Goal: Task Accomplishment & Management: Complete application form

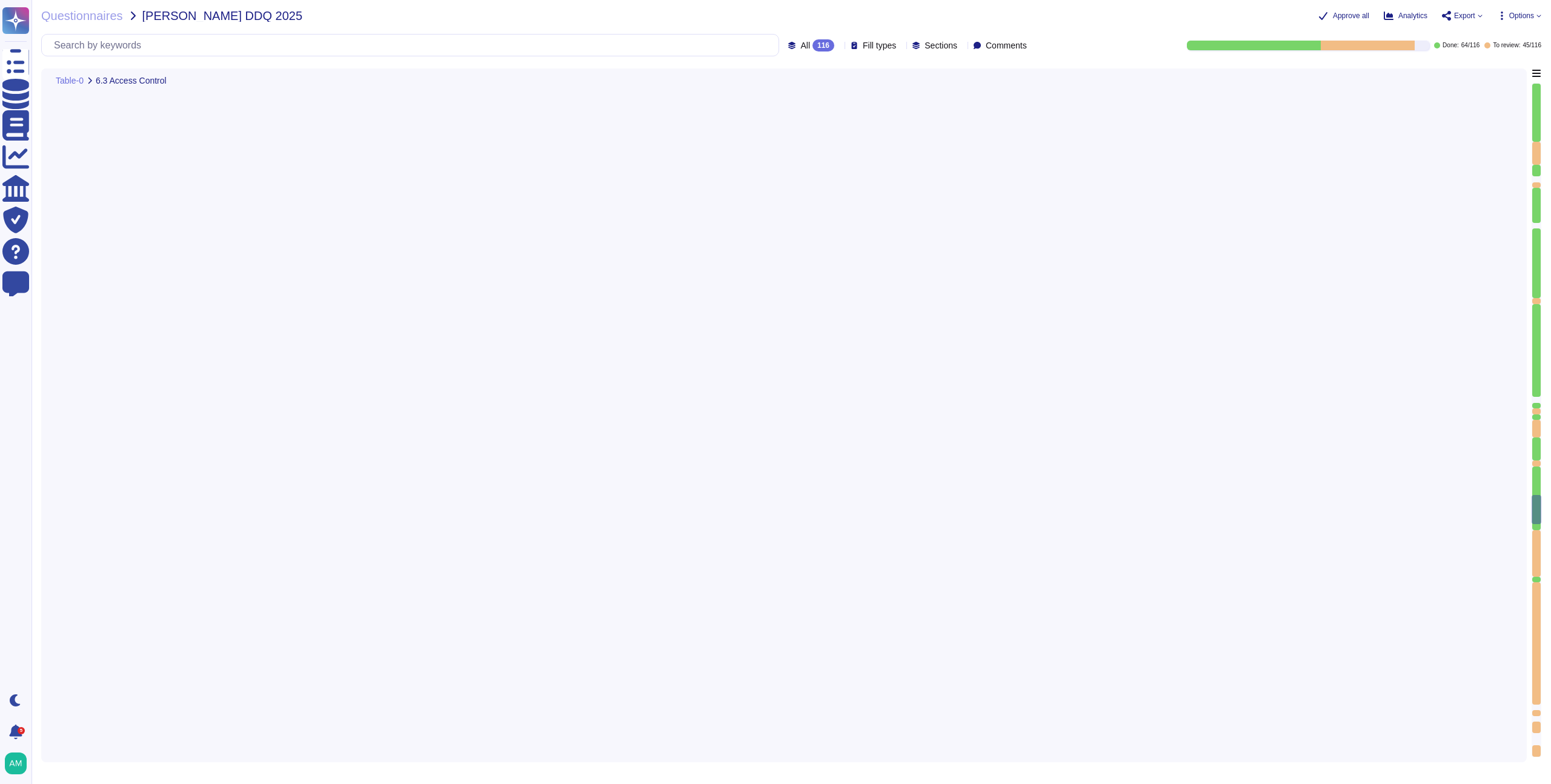
type textarea "Yes, our IT infrastructure can be accessed remotely, but access is strictly con…"
type textarea "Yes, the company requires multi-factor authentication (MFA) for access to all c…"
type textarea "A quarterly review of access privileges on FundApps’ sensitive systems (systems…"
type textarea "Yes, FundApps's policy requires the approval of the head of Client Services, wh…"
type textarea "Leavers’ access, including subcontractors and third parties, to Okta (which gra…"
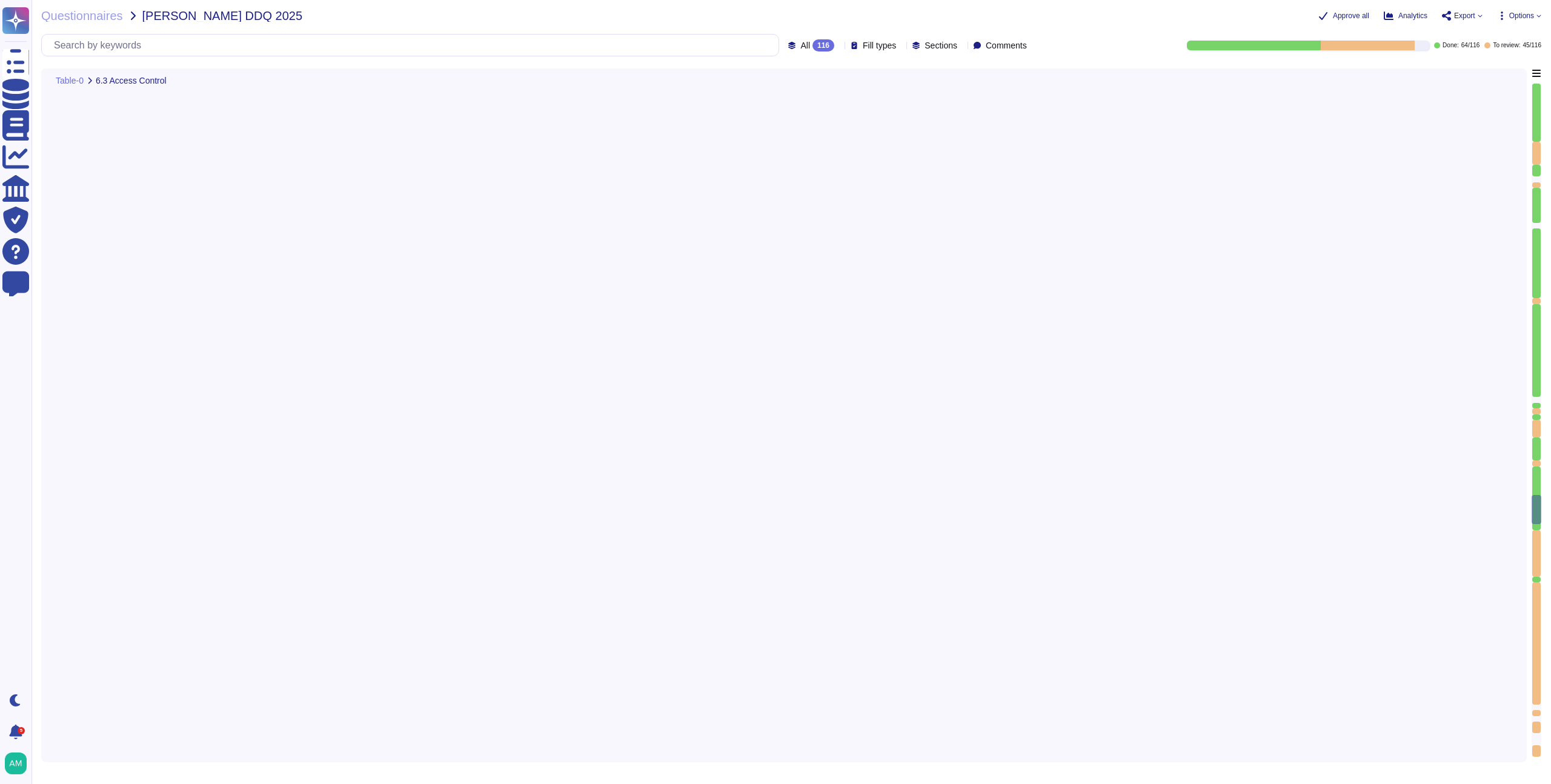
type textarea "A [MEDICAL_DATA] or role does not require a complete review of privileges; howe…"
type textarea "Yes, user access reviews are conducted quarterly."
type textarea "FundApps performs the following checks on FundApps’ new employees: - Proof of t…"
type textarea "Yes, employees, subcontractors, and [DEMOGRAPHIC_DATA] workers with access to c…"
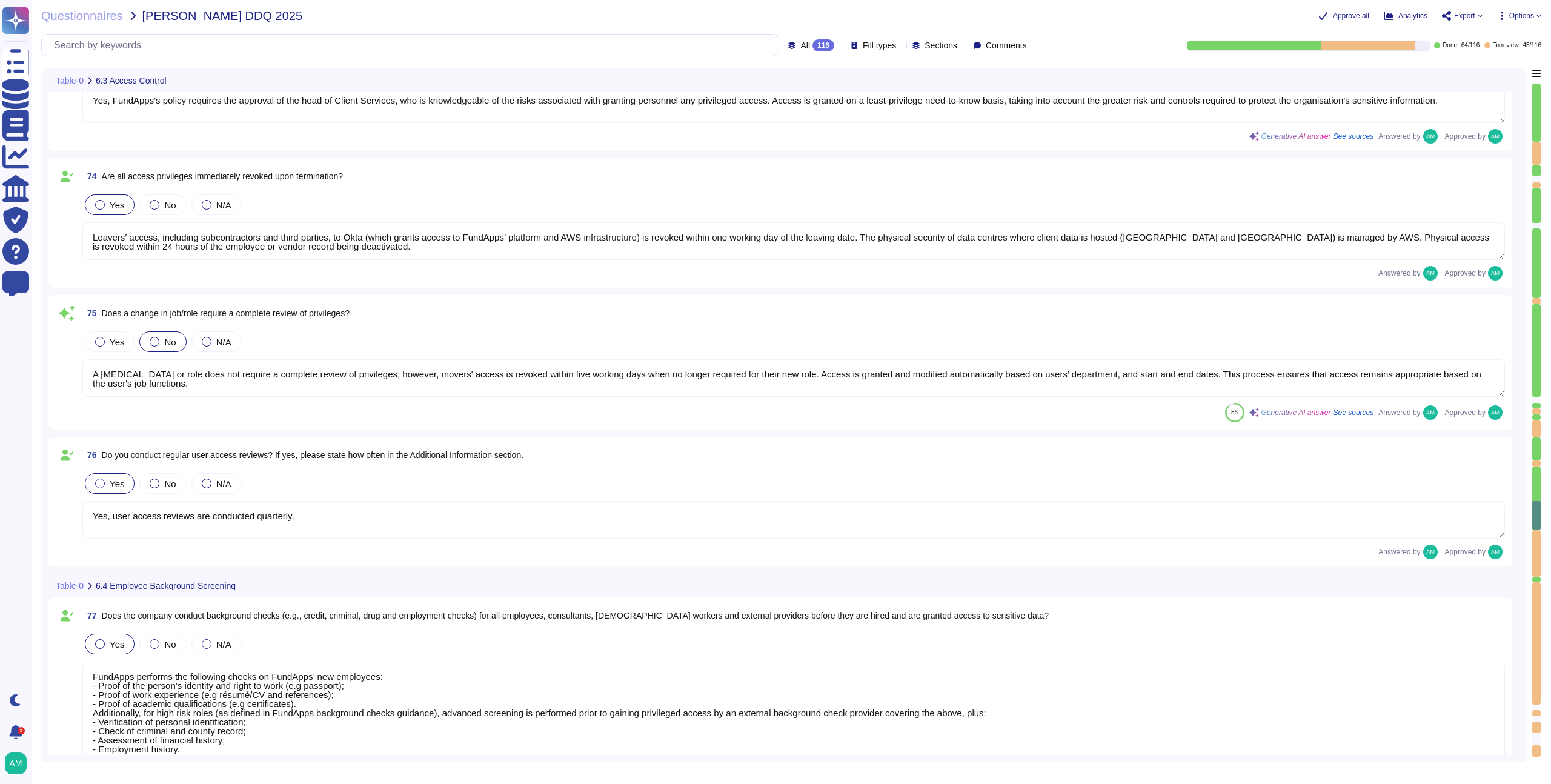
type textarea "Yes, employees, subcontractors, and [DEMOGRAPHIC_DATA] workers with access to c…"
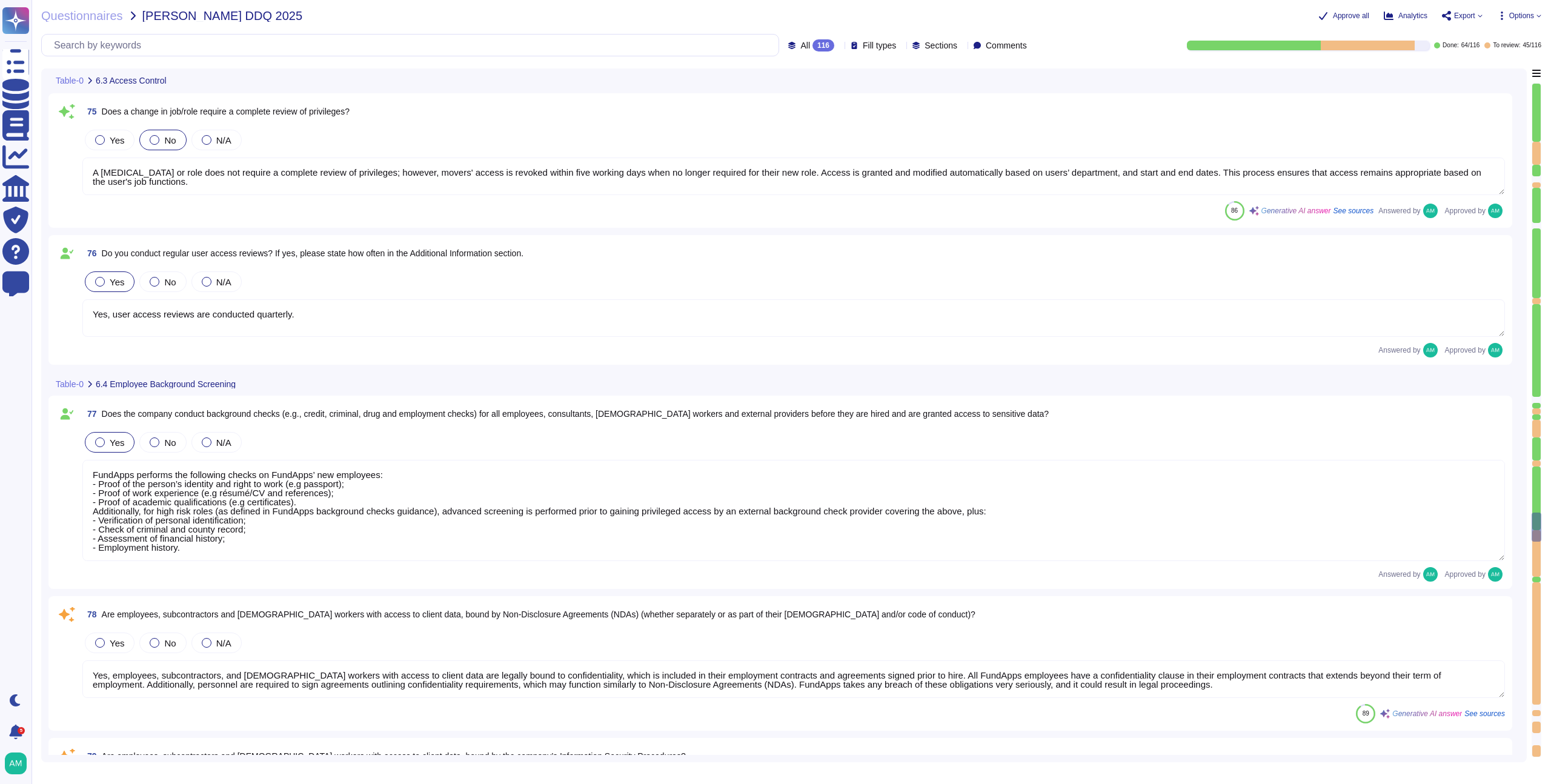
type textarea "FundApps performs infrastructure vulnerability scanning against its infrastruct…"
type textarea "Yes, we contract with an external provider to perform penetration testing. This…"
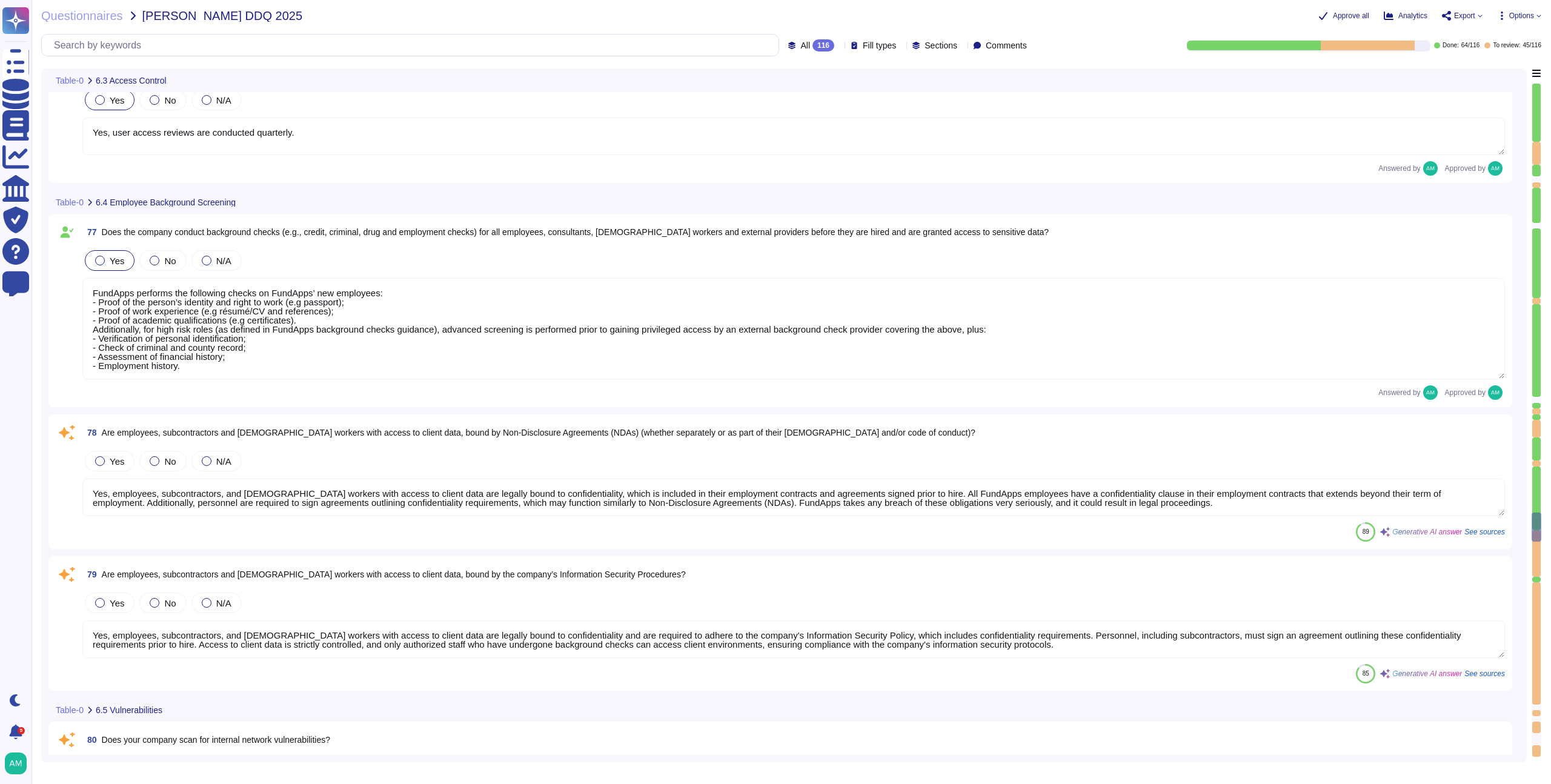
scroll to position [10739, 0]
type textarea "Yes, [PERSON_NAME] has established a data classification policy to identify the…"
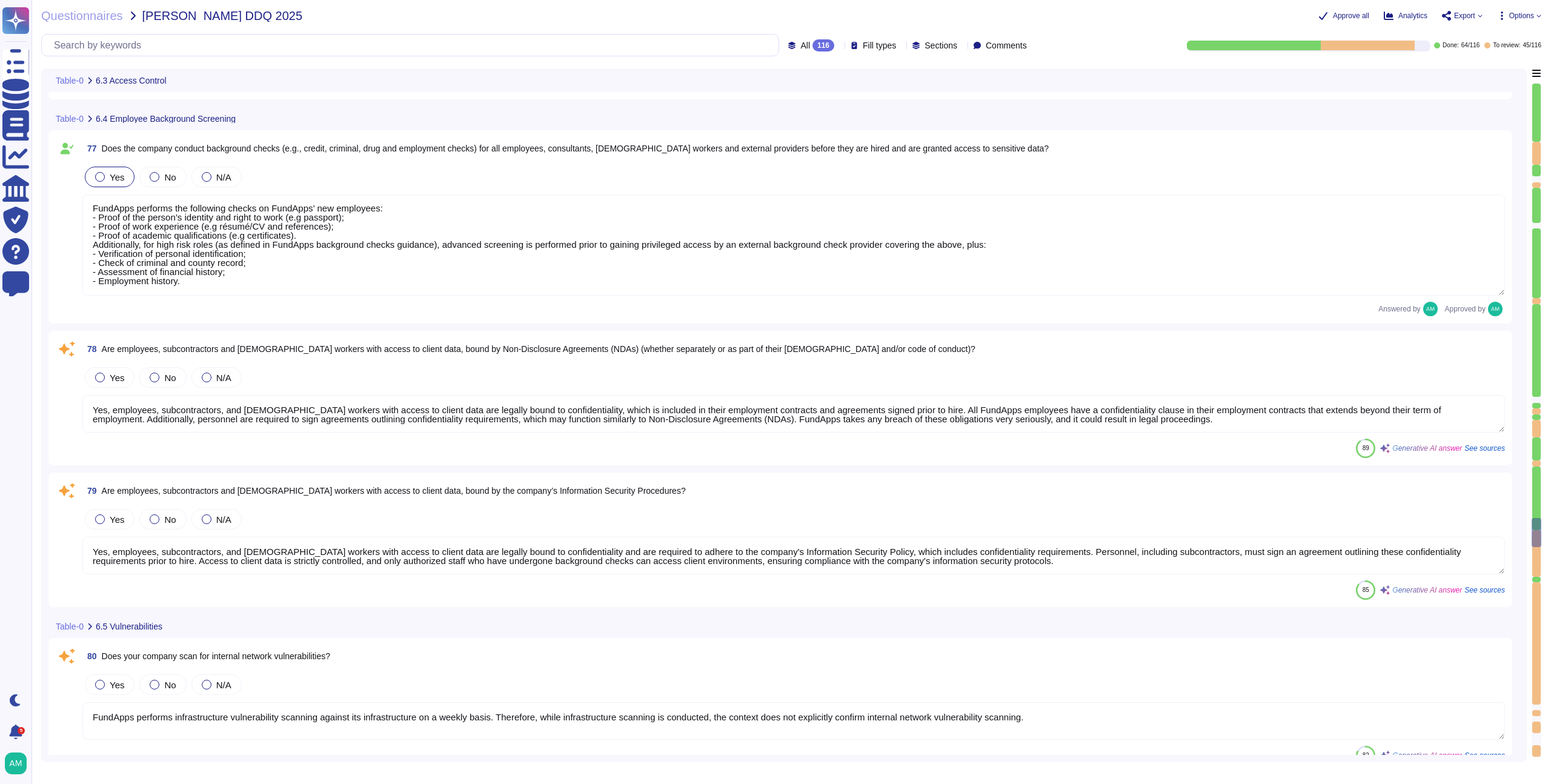
scroll to position [10824, 0]
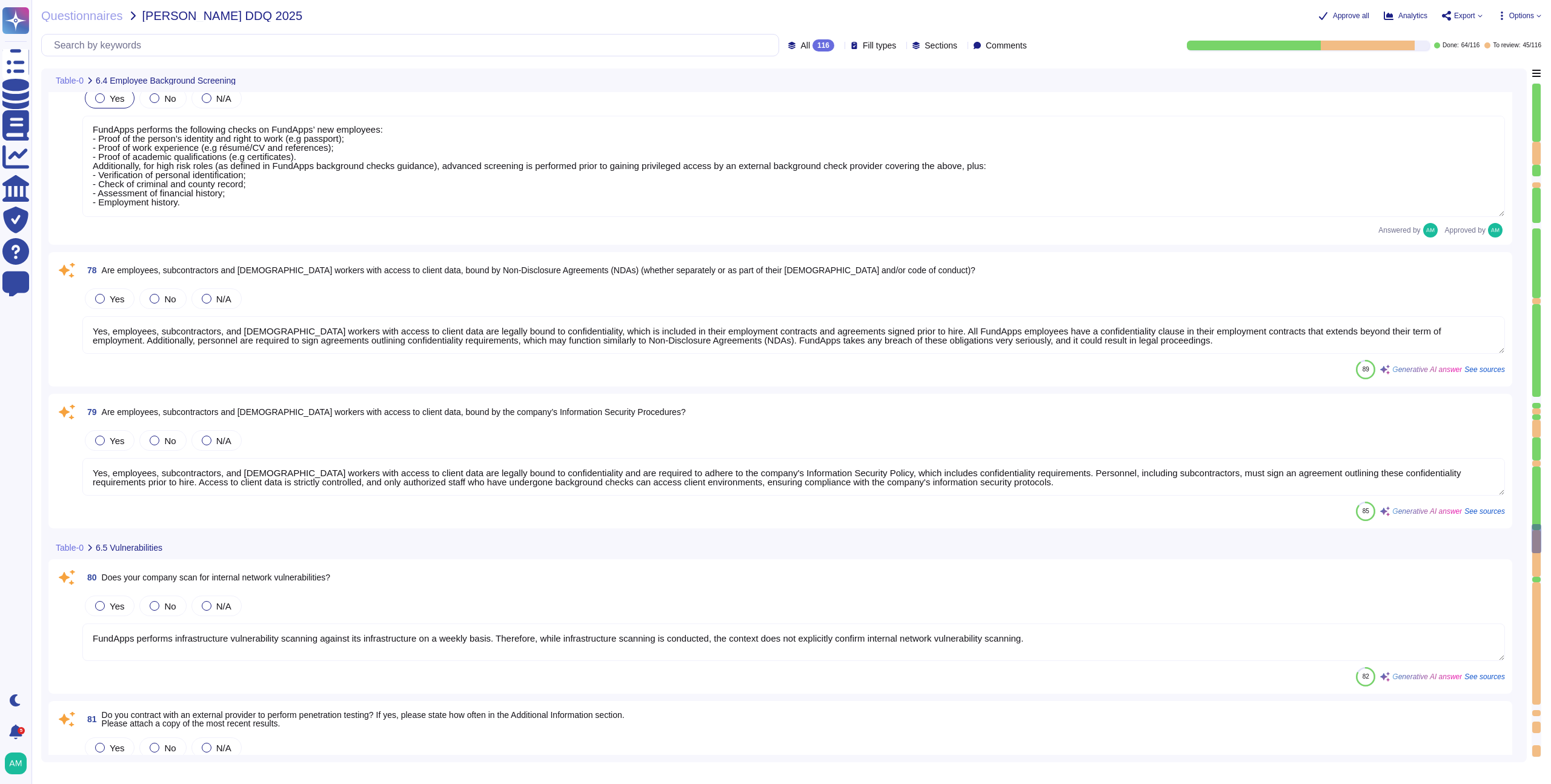
type textarea "Yes, all client data sent to or generated inside our platform follows an encryp…"
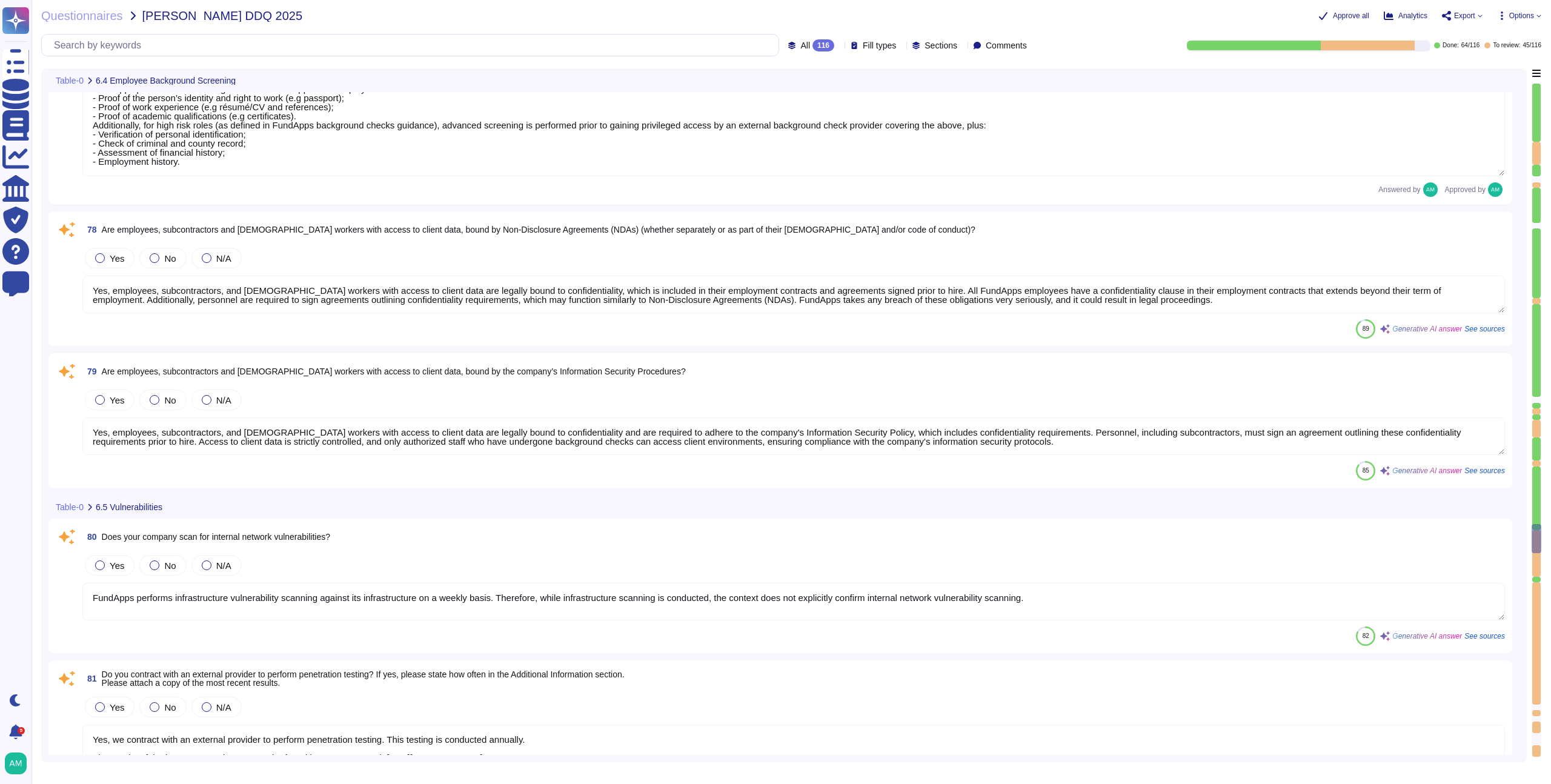
scroll to position [10926, 0]
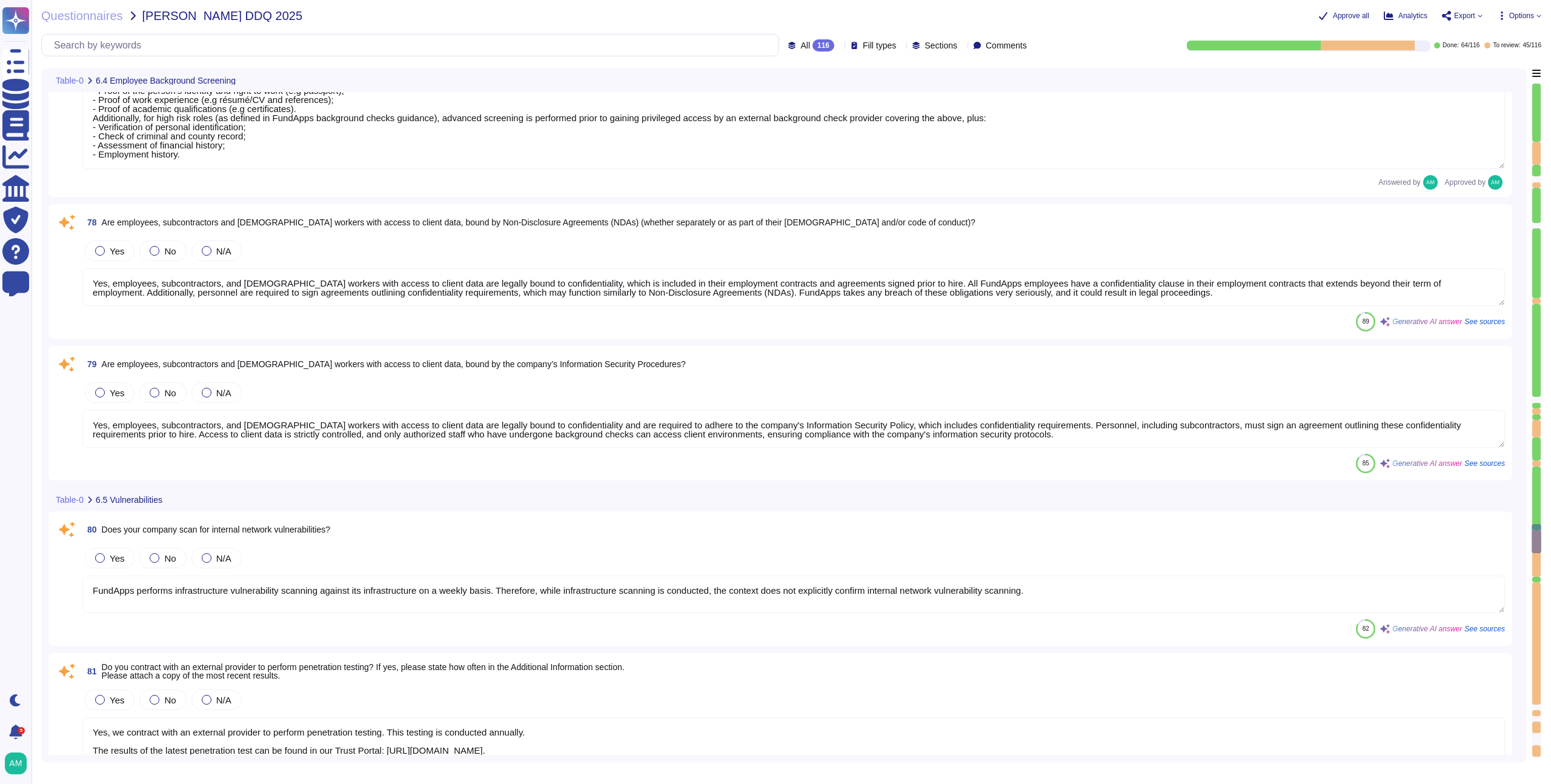
click at [881, 291] on textarea "Yes, employees, subcontractors, and [DEMOGRAPHIC_DATA] workers with access to c…" at bounding box center [794, 287] width 1423 height 38
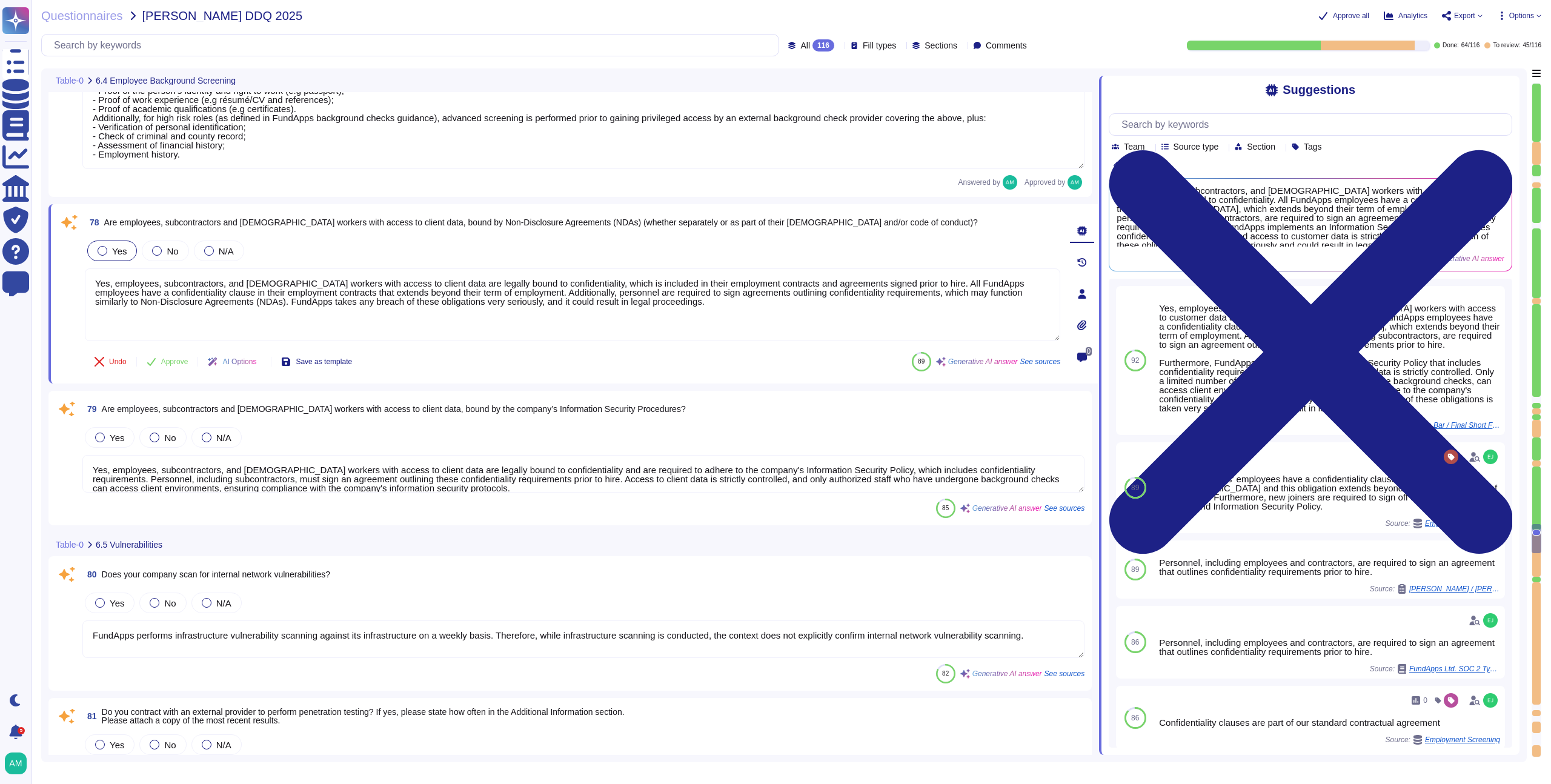
click at [95, 249] on div "Yes" at bounding box center [112, 251] width 50 height 21
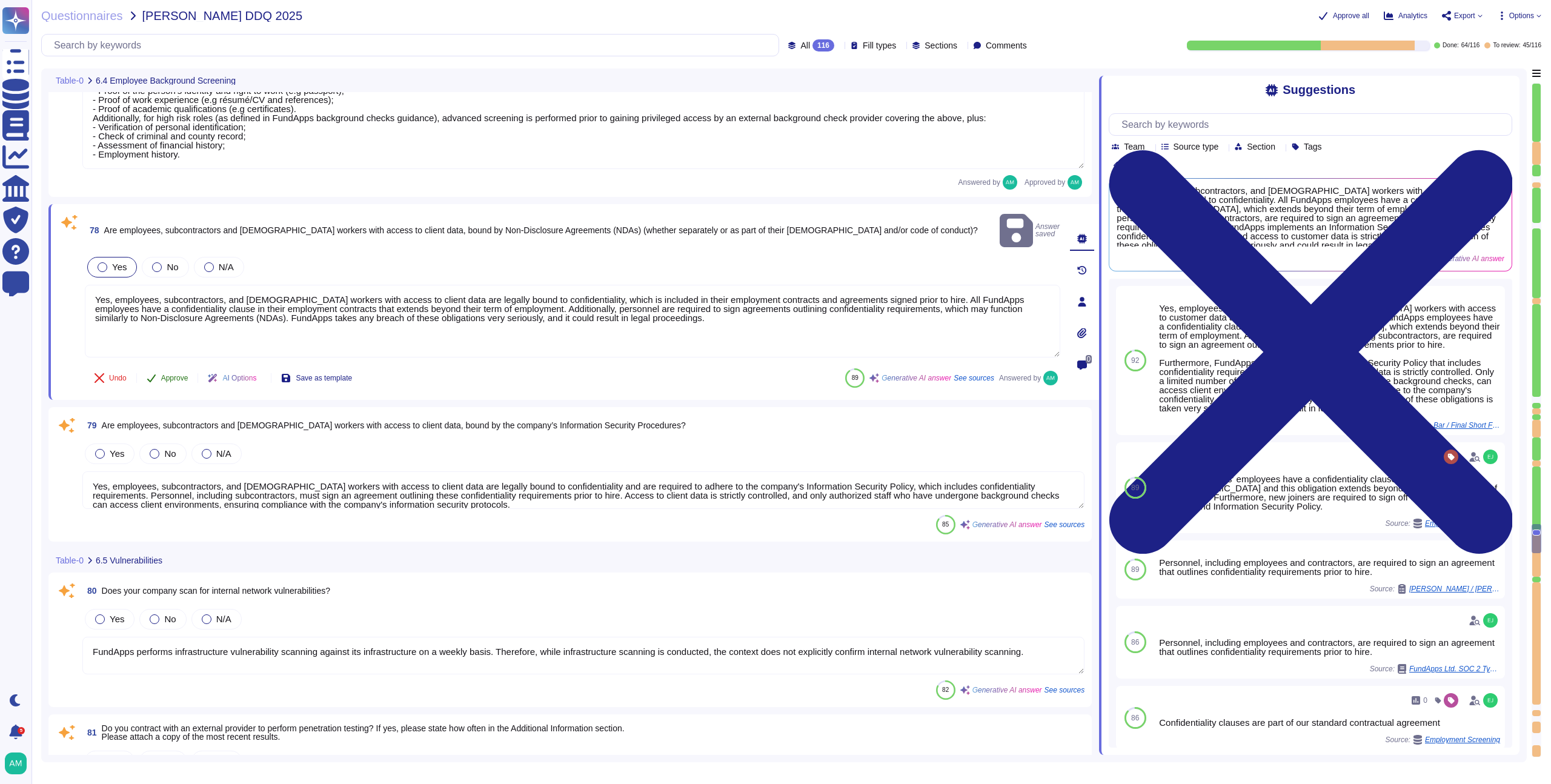
click at [181, 374] on span "Approve" at bounding box center [174, 378] width 27 height 7
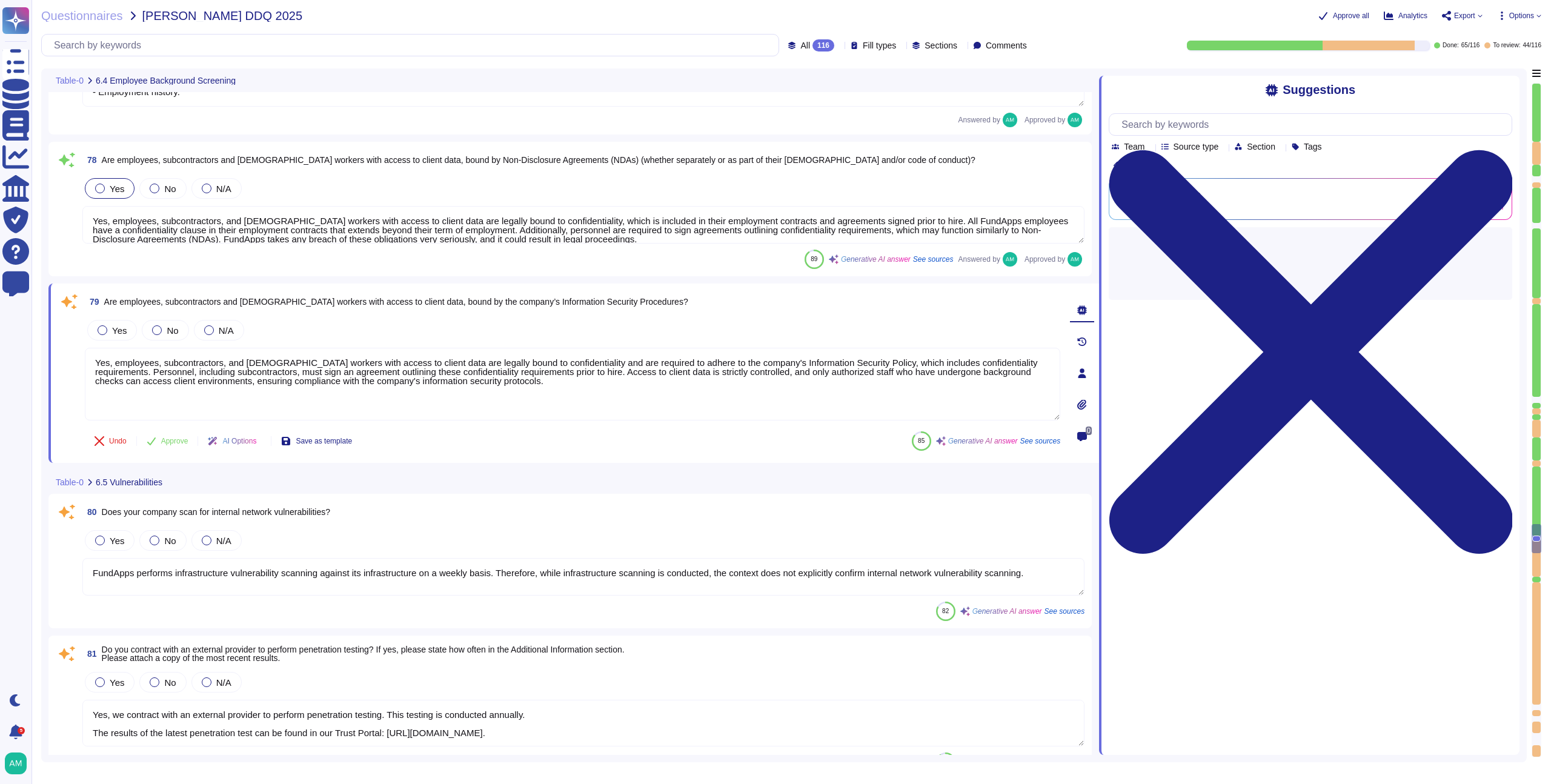
scroll to position [10991, 0]
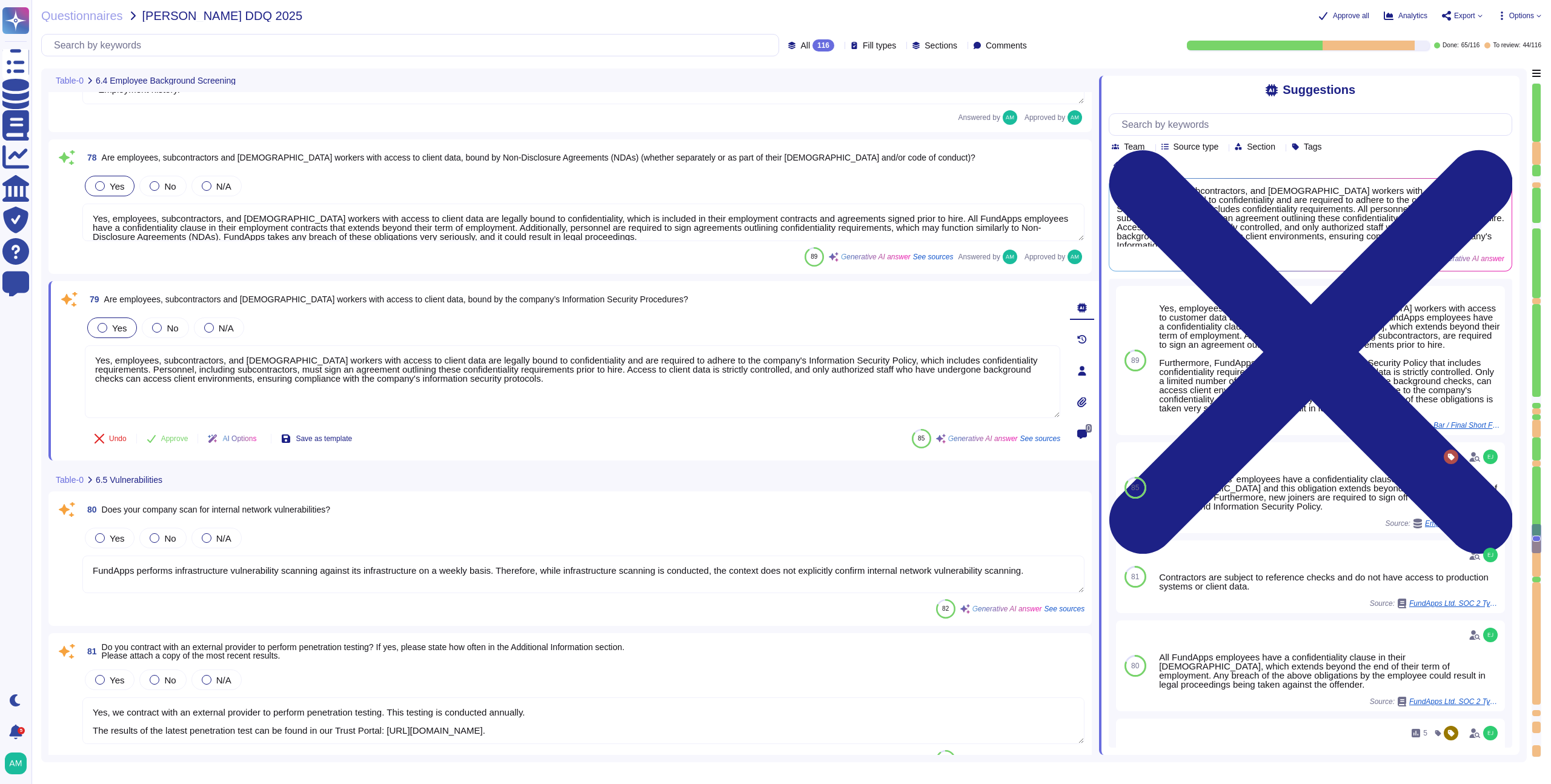
click at [127, 327] on div "Yes" at bounding box center [112, 327] width 50 height 21
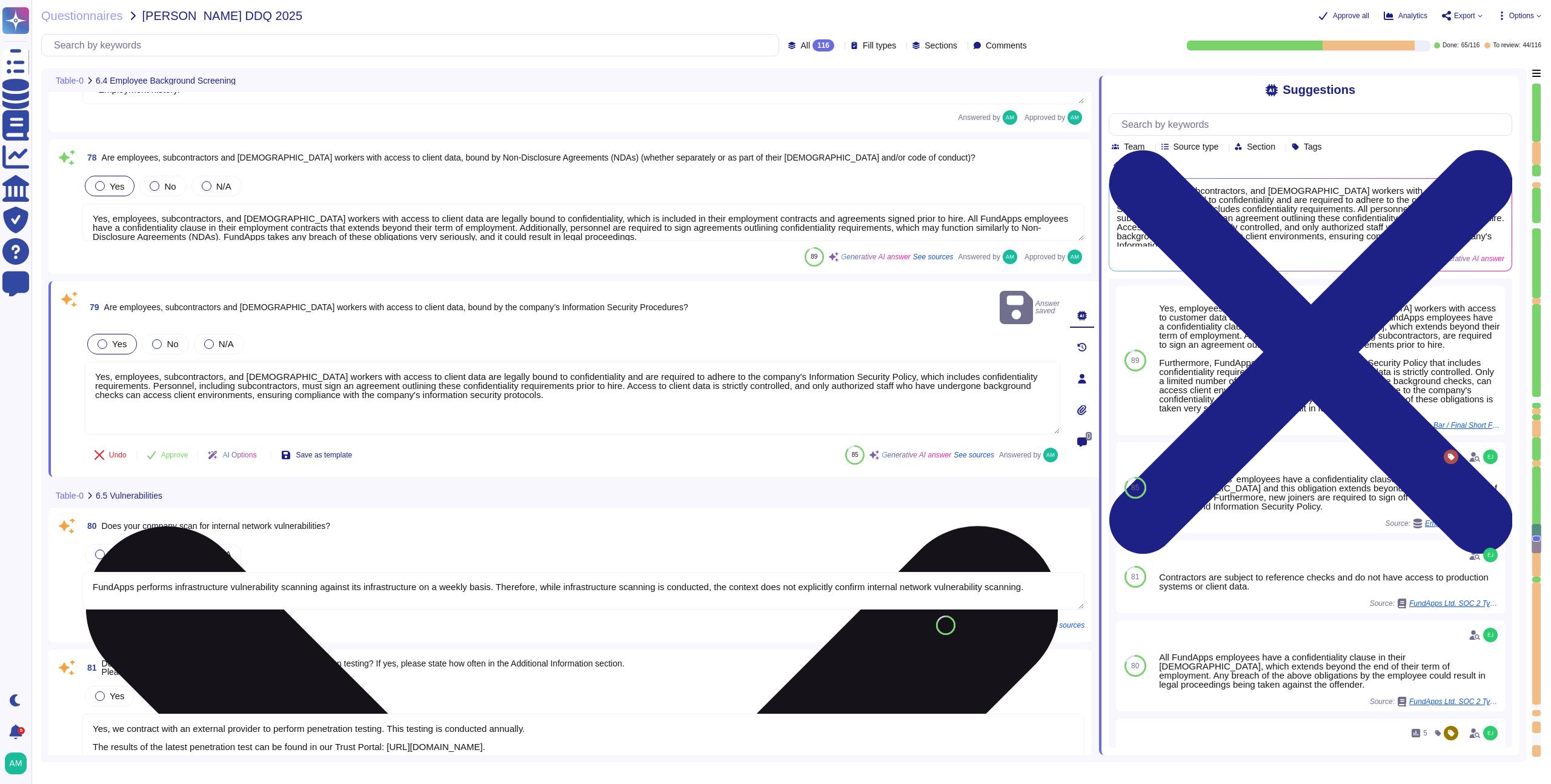
click at [895, 366] on textarea "Yes, employees, subcontractors, and [DEMOGRAPHIC_DATA] workers with access to c…" at bounding box center [572, 398] width 975 height 73
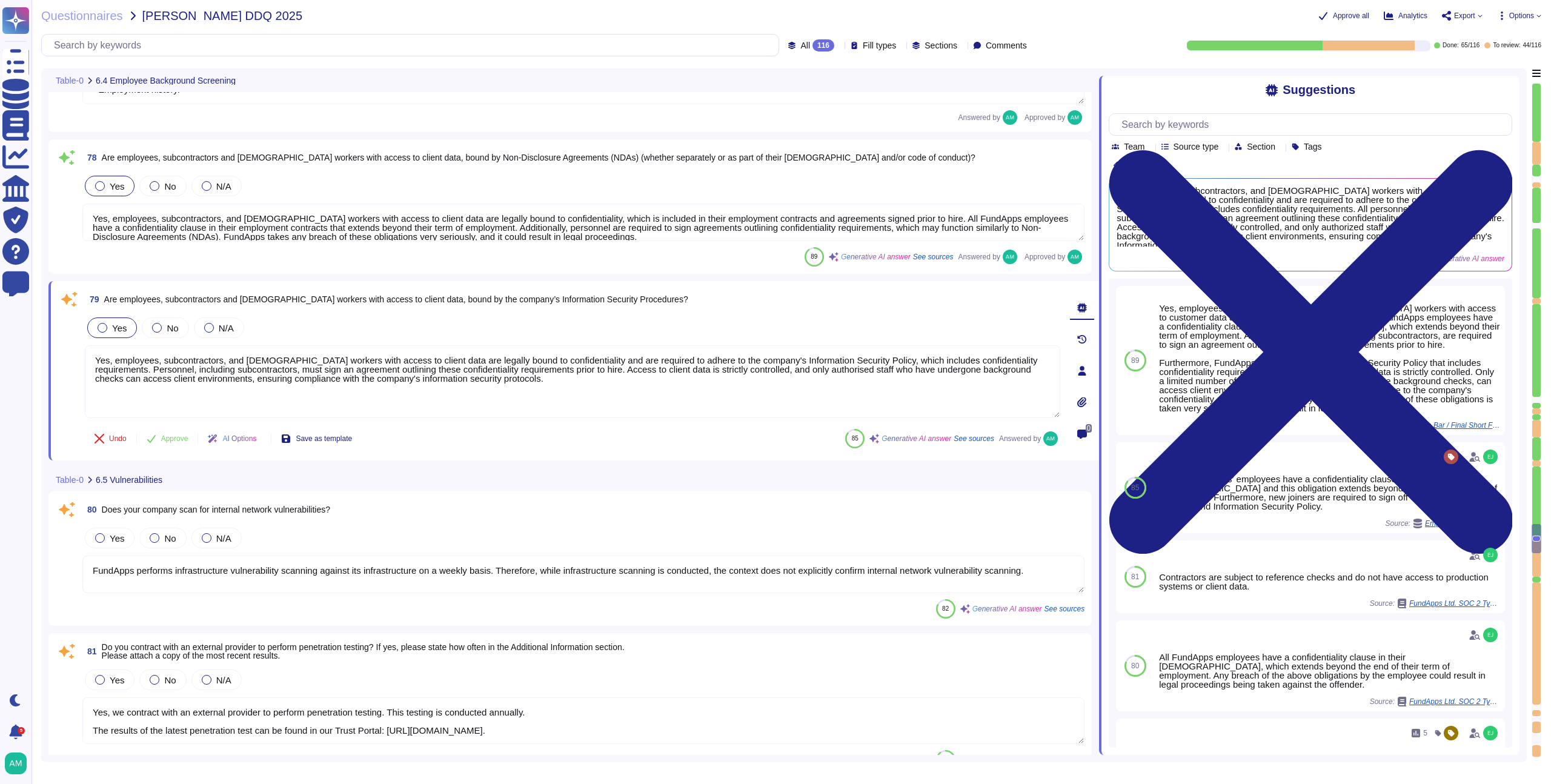
type textarea "Yes, employees, subcontractors, and [DEMOGRAPHIC_DATA] workers with access to c…"
click at [179, 441] on div "79 Are employees, subcontractors and [DEMOGRAPHIC_DATA] workers with access to …" at bounding box center [560, 370] width 1003 height 165
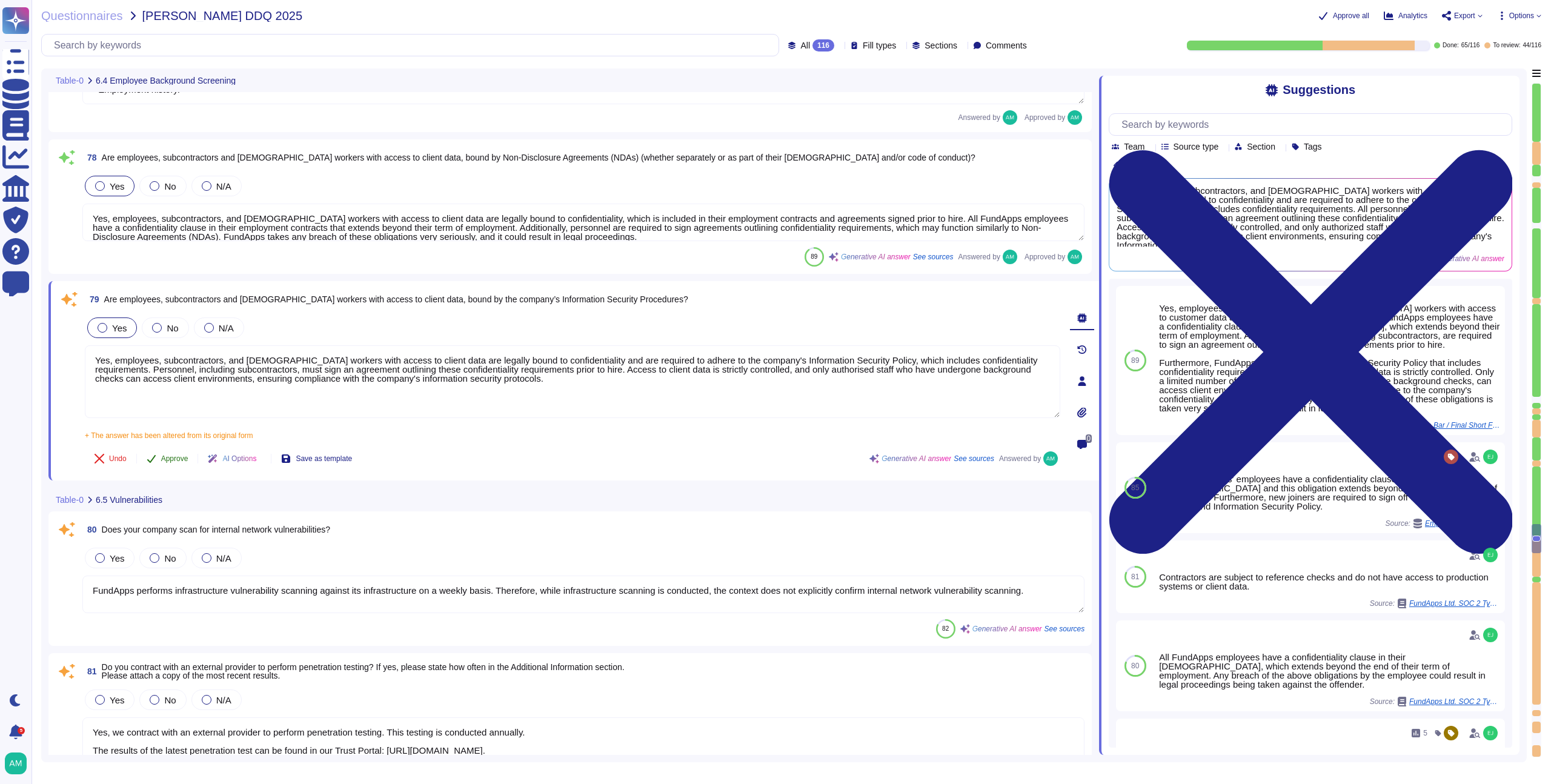
click at [153, 459] on icon at bounding box center [151, 459] width 9 height 8
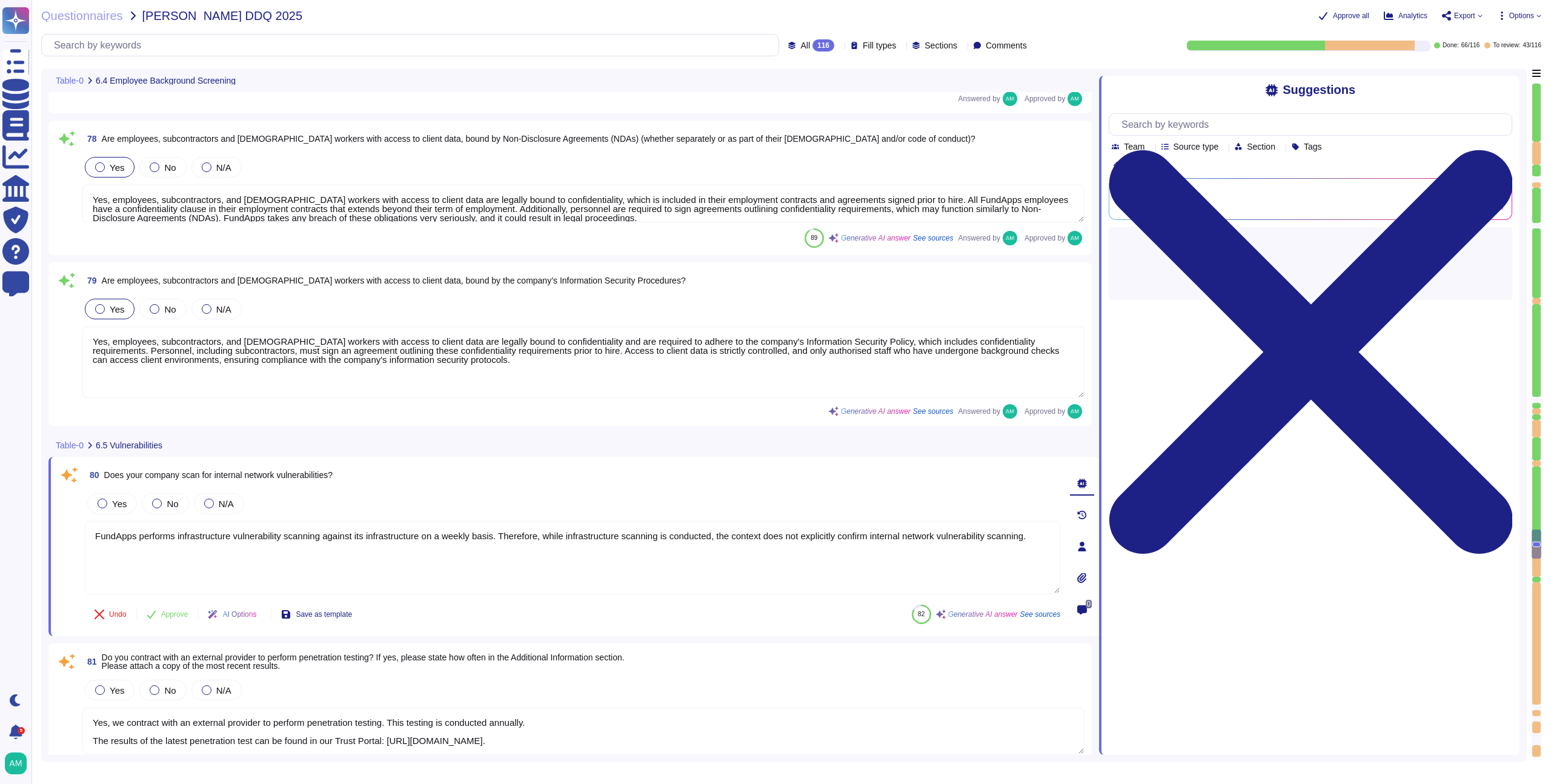
type textarea "Yes, we encrypt data both at rest and in transit. For data in transit, all clie…"
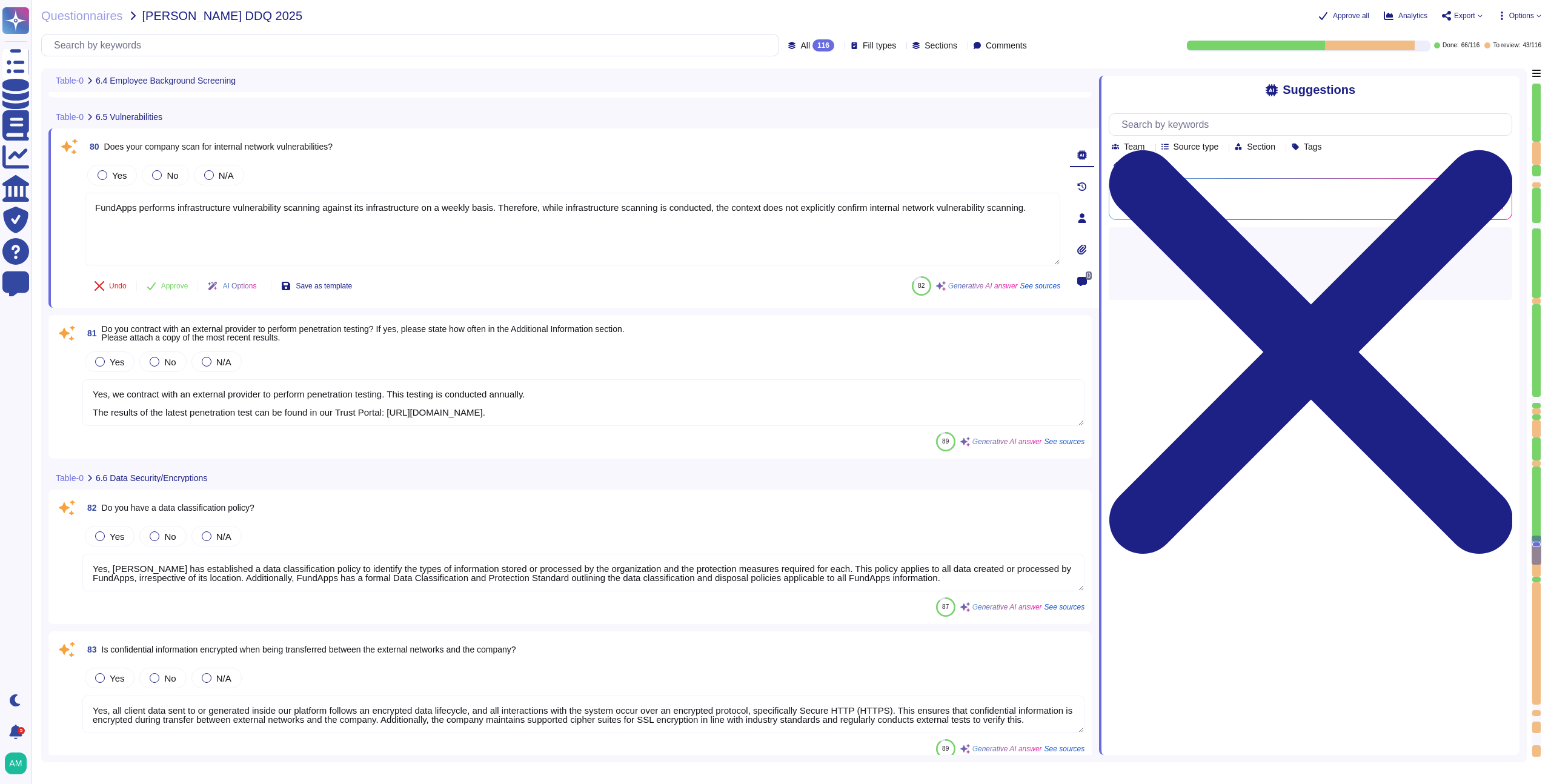
type textarea "FundApps has implemented Data Loss Prevention (DLP) measures in several ways. D…"
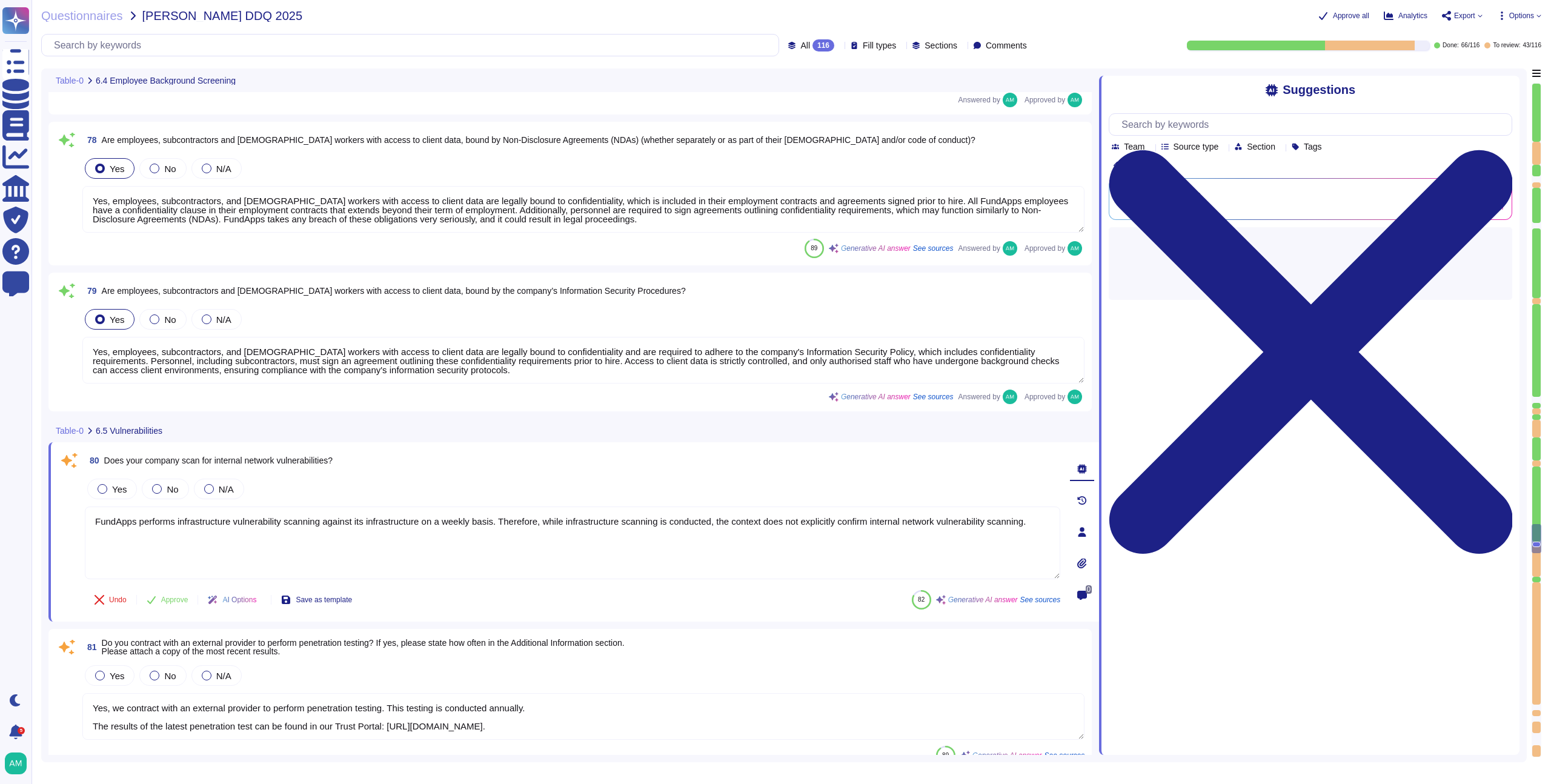
type textarea "FundApps performs the following checks on FundApps’ new employees: - Proof of t…"
type textarea "Yes, employees, subcontractors, and [DEMOGRAPHIC_DATA] workers with access to c…"
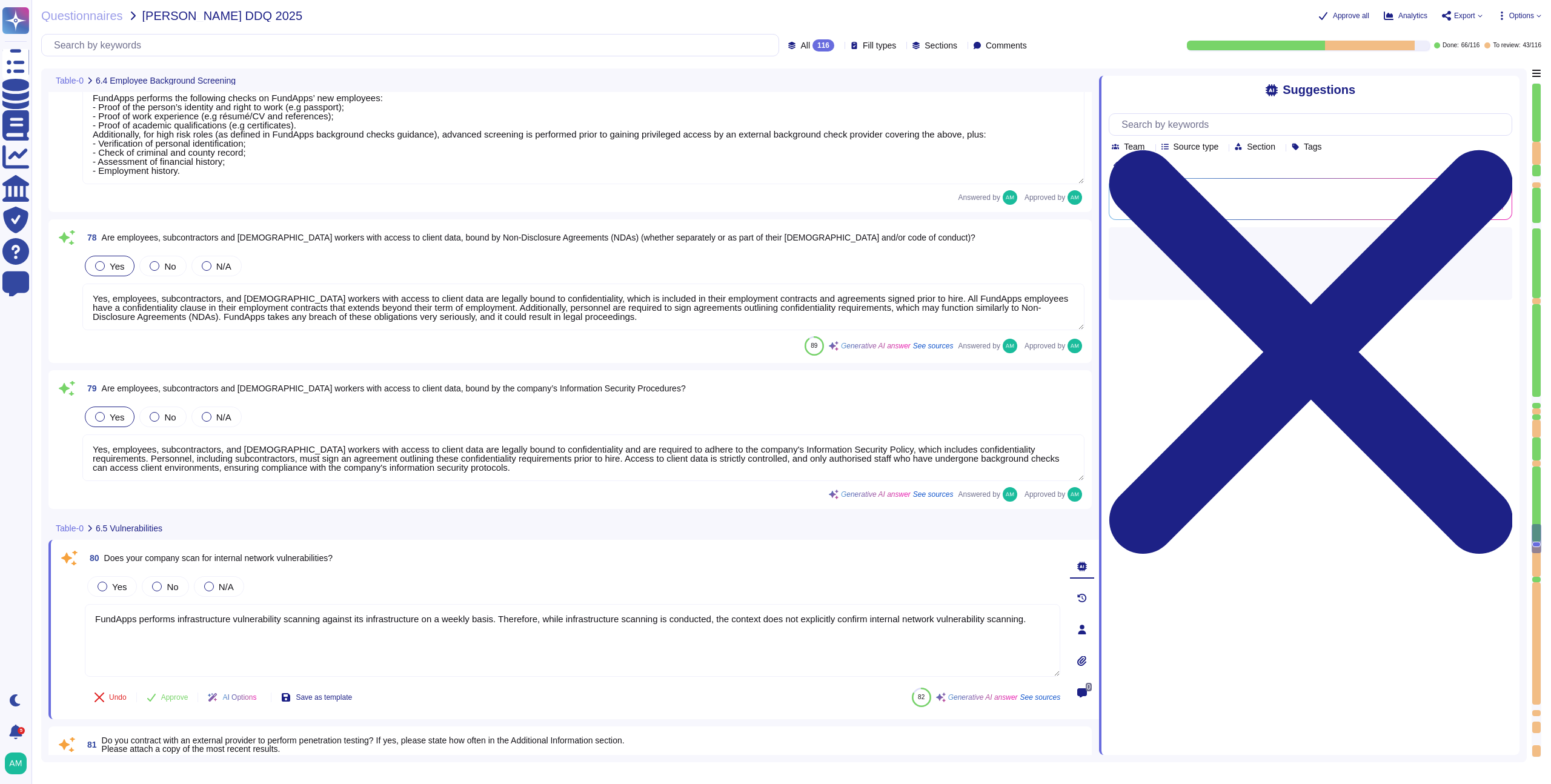
scroll to position [1, 0]
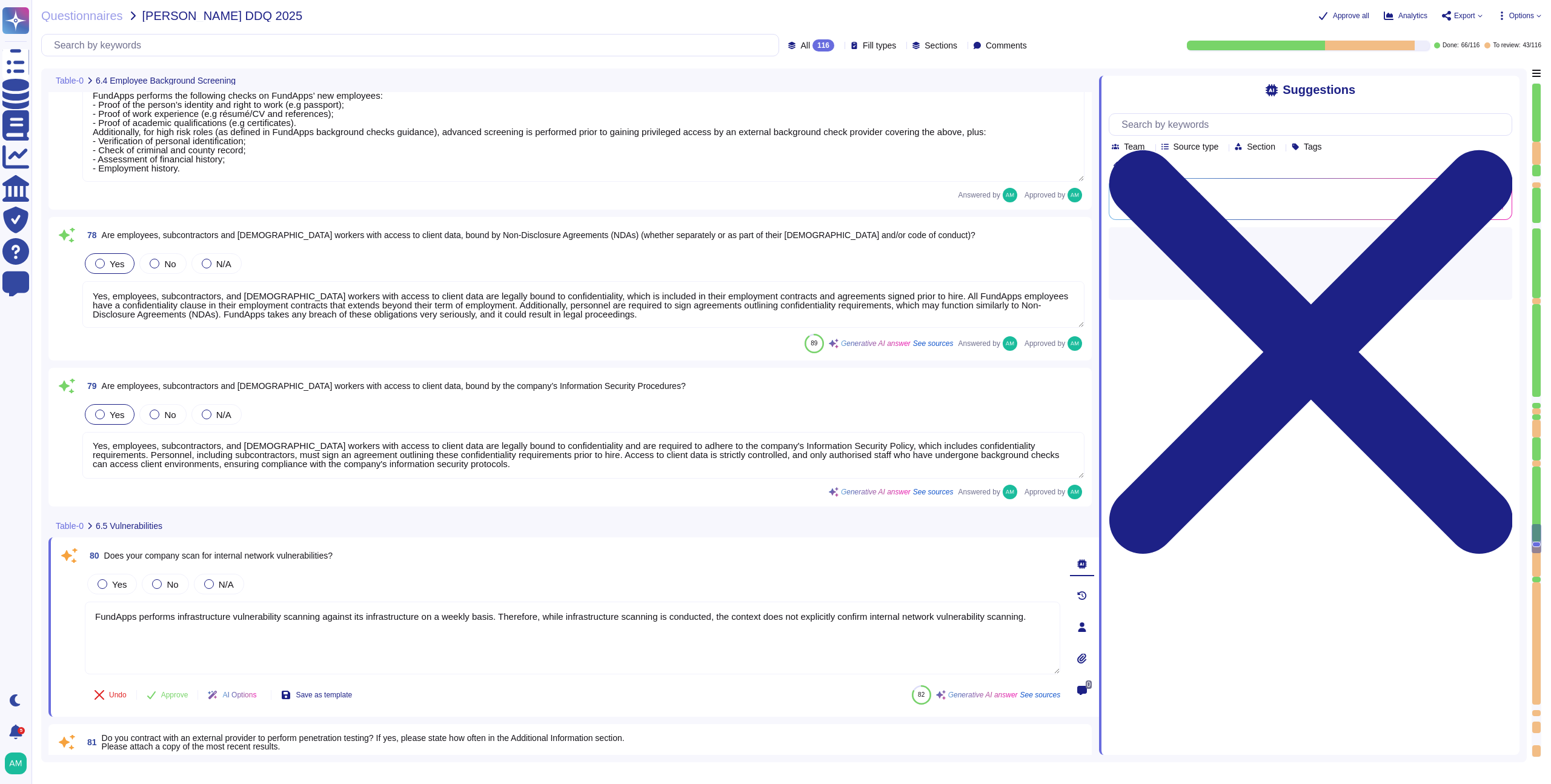
type textarea "Yes, all client data sent to or generated inside our platform follows an encryp…"
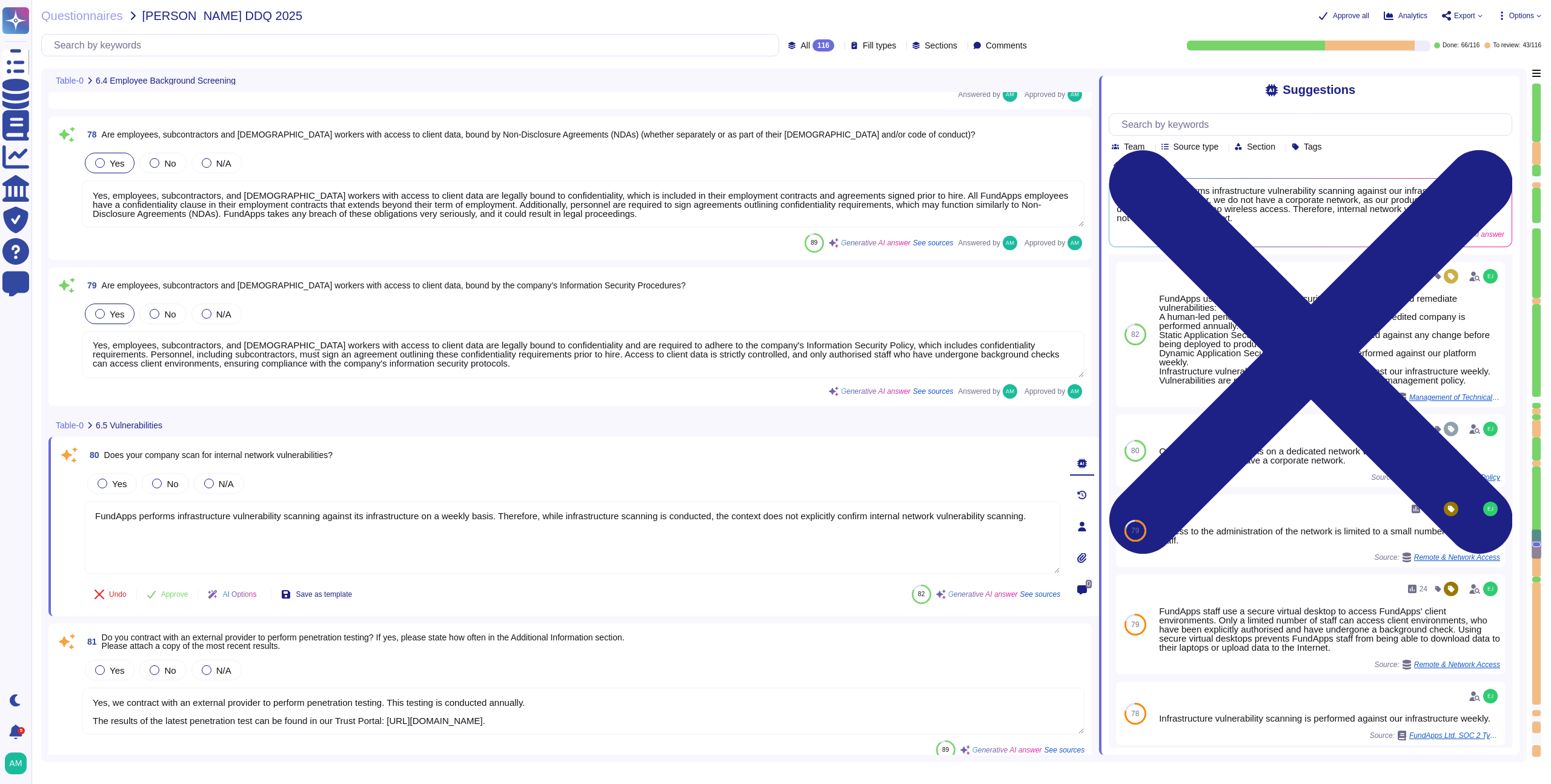
type textarea "Yes, we encrypt data both at rest and in transit. For data in transit, all clie…"
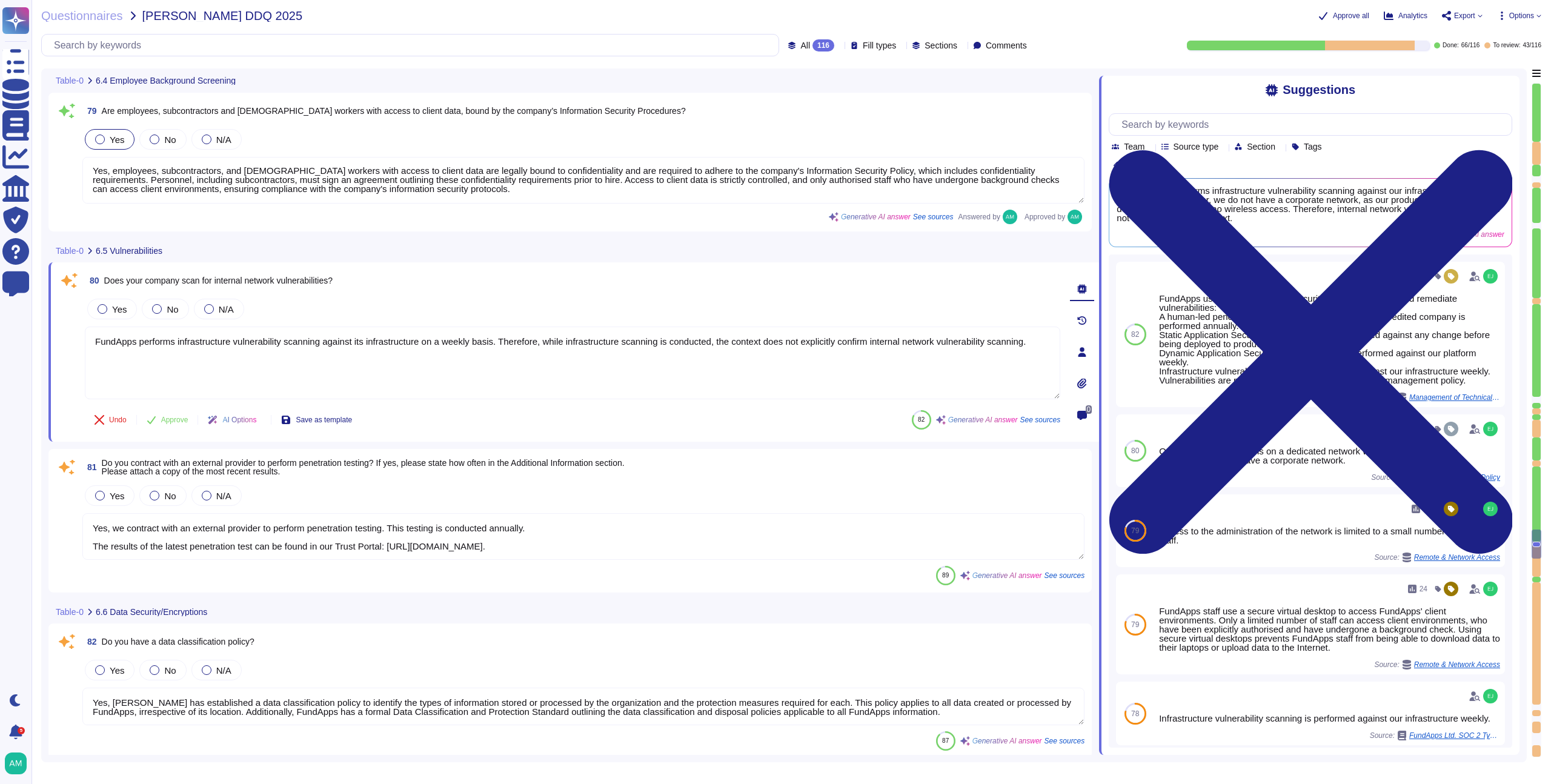
scroll to position [11189, 0]
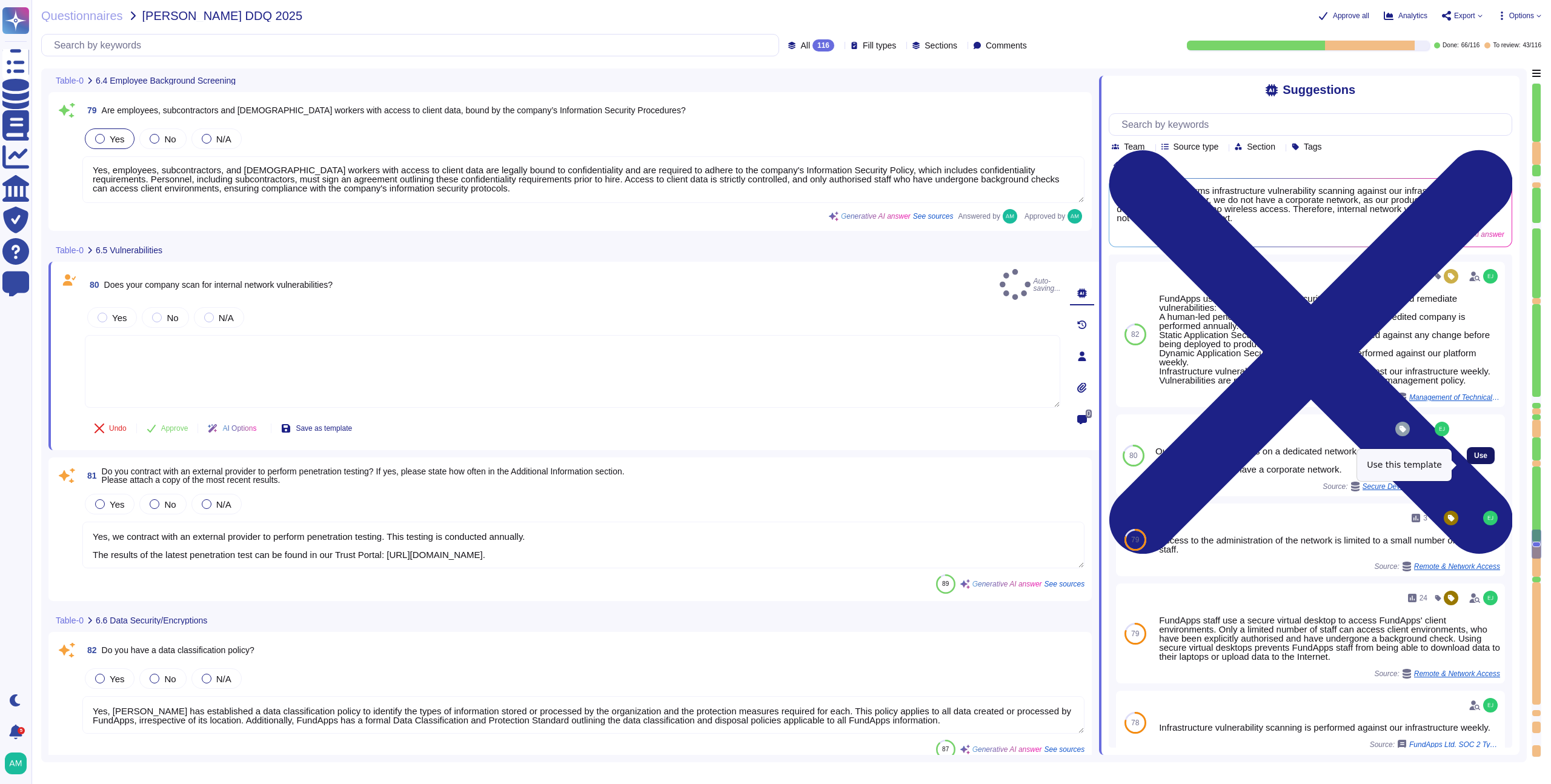
click at [1476, 459] on span "Use" at bounding box center [1481, 455] width 13 height 7
type textarea "Our production platform is on a dedicated network with no wireless access. Fund…"
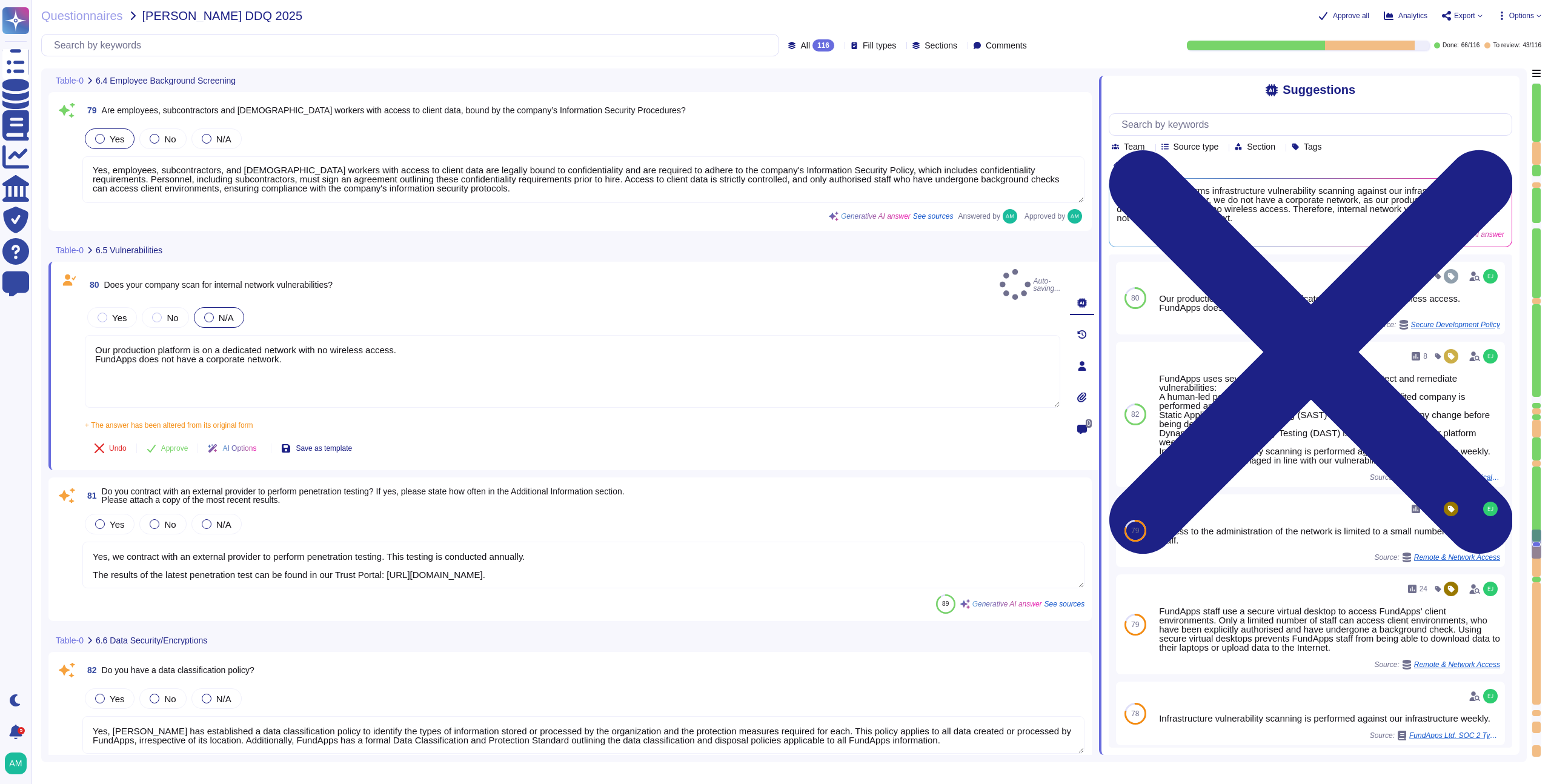
type textarea "Yes, we encrypt data both at rest and in transit. For data in transit, all clie…"
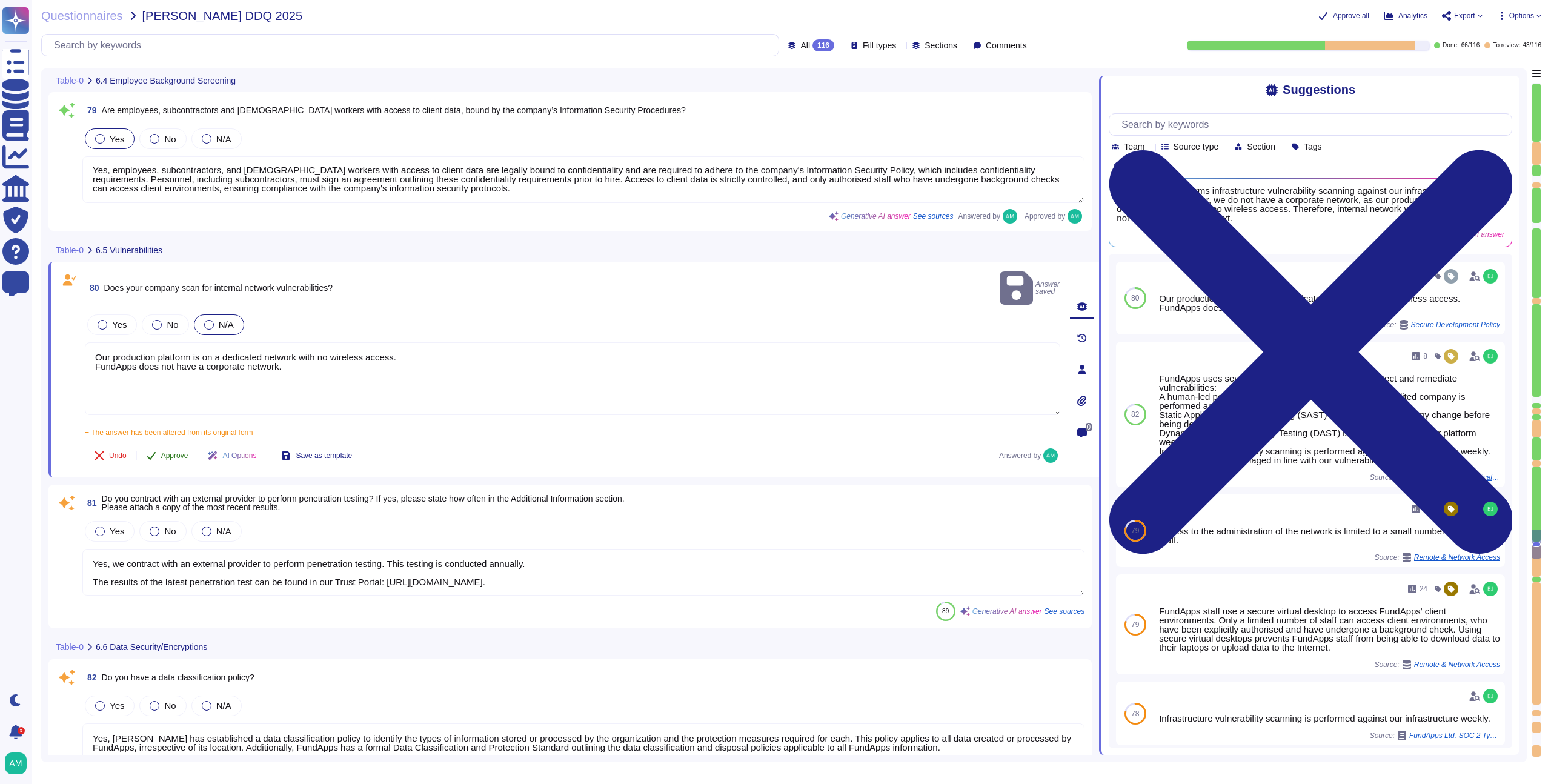
click at [179, 452] on span "Approve" at bounding box center [174, 455] width 27 height 7
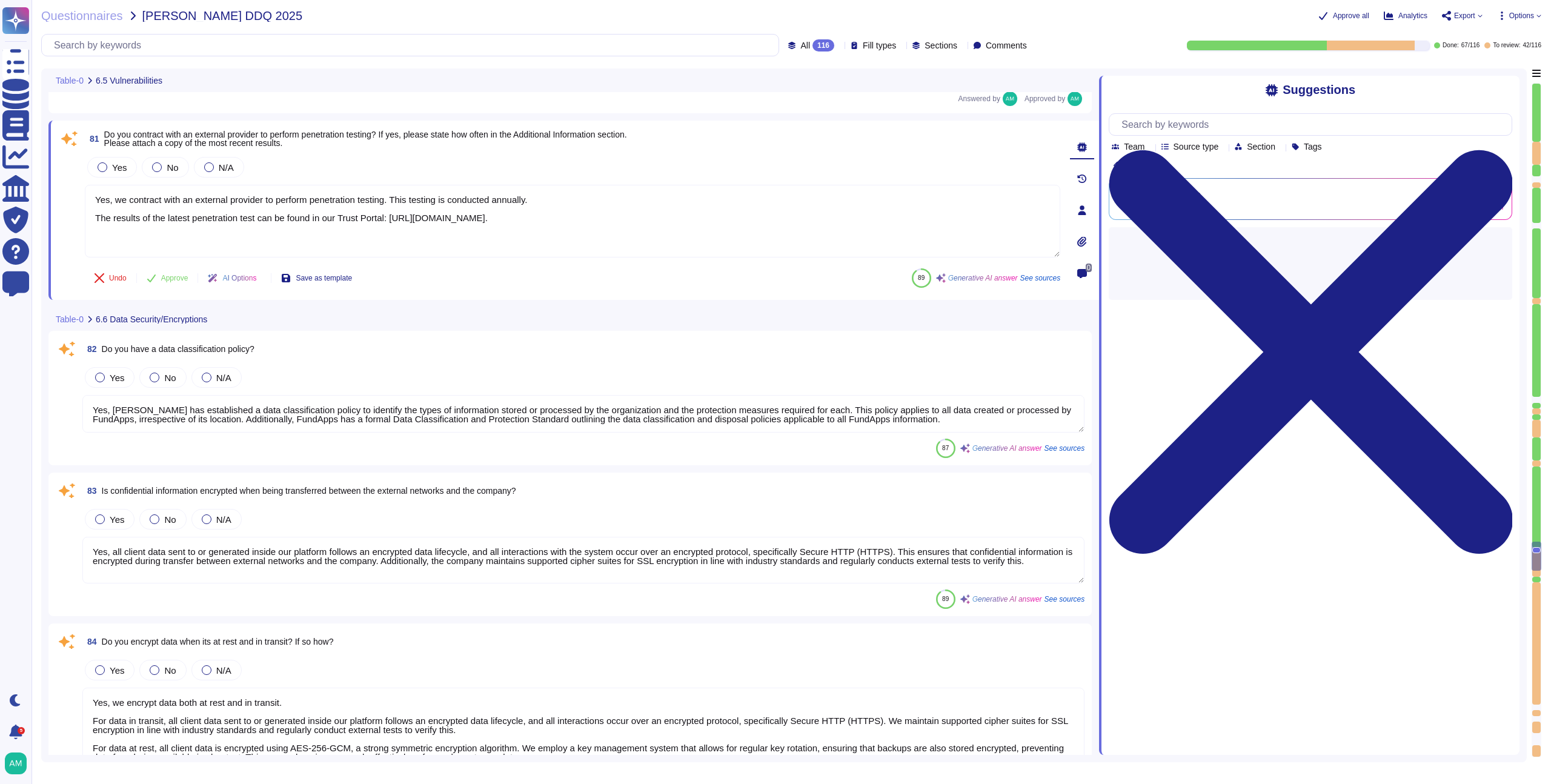
type textarea "FundApps has implemented Data Loss Prevention (DLP) measures in several ways. D…"
type textarea "Yes, FundApps provides a formal training program to educate staff on Informatio…"
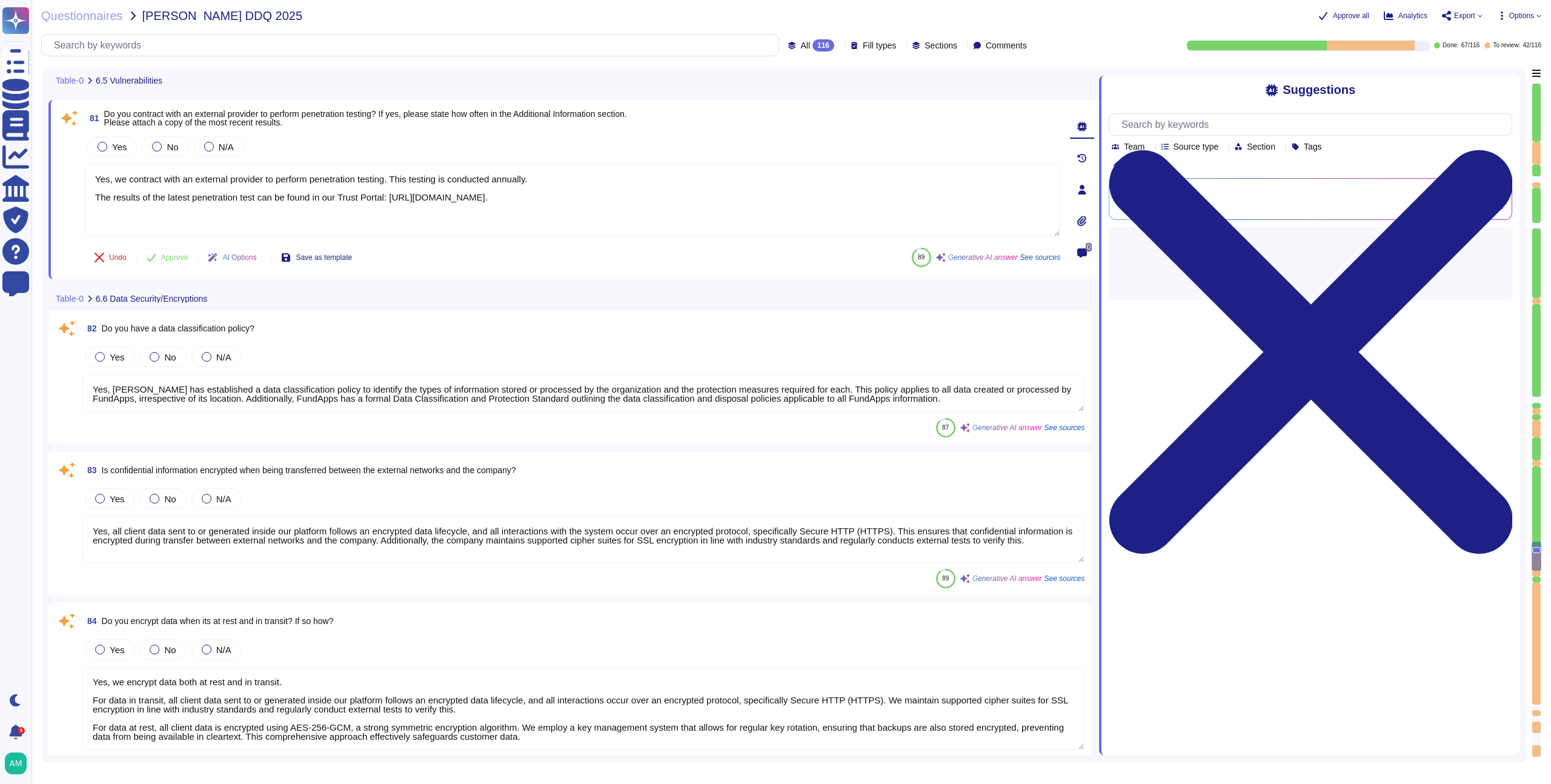
scroll to position [11500, 0]
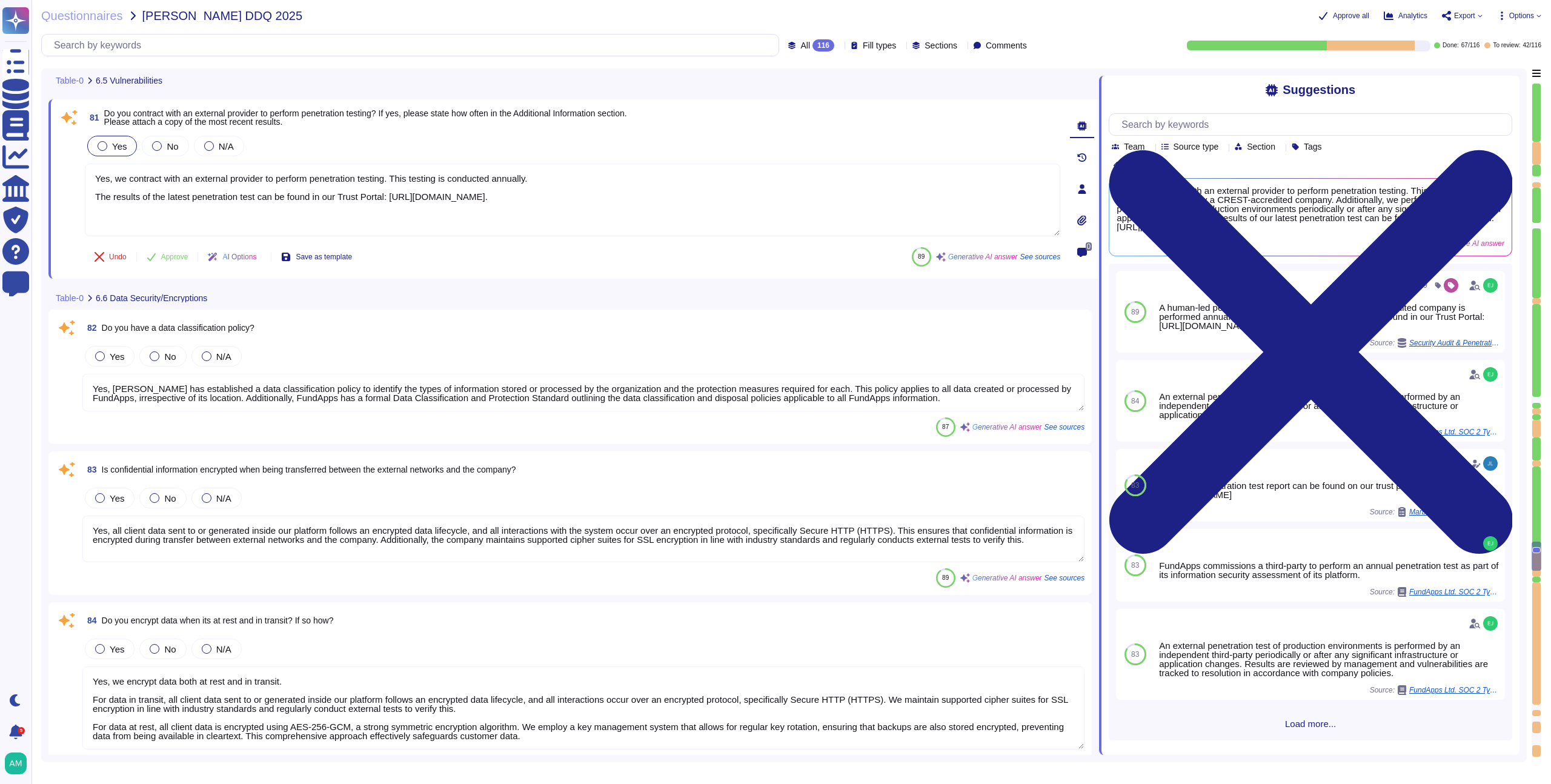
click at [103, 147] on div at bounding box center [102, 146] width 10 height 10
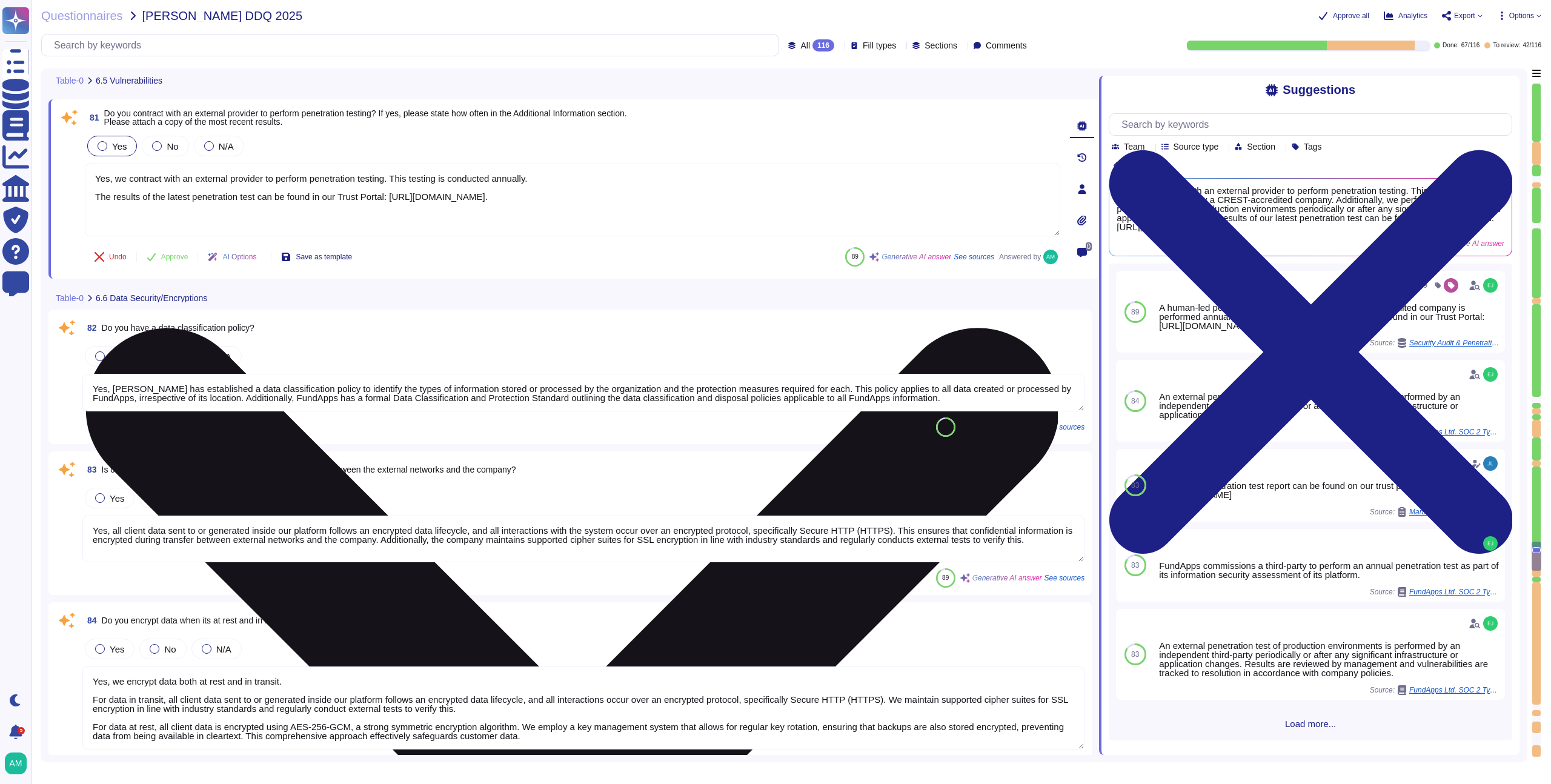
click at [196, 180] on textarea "Yes, we contract with an external provider to perform penetration testing. This…" at bounding box center [572, 200] width 975 height 73
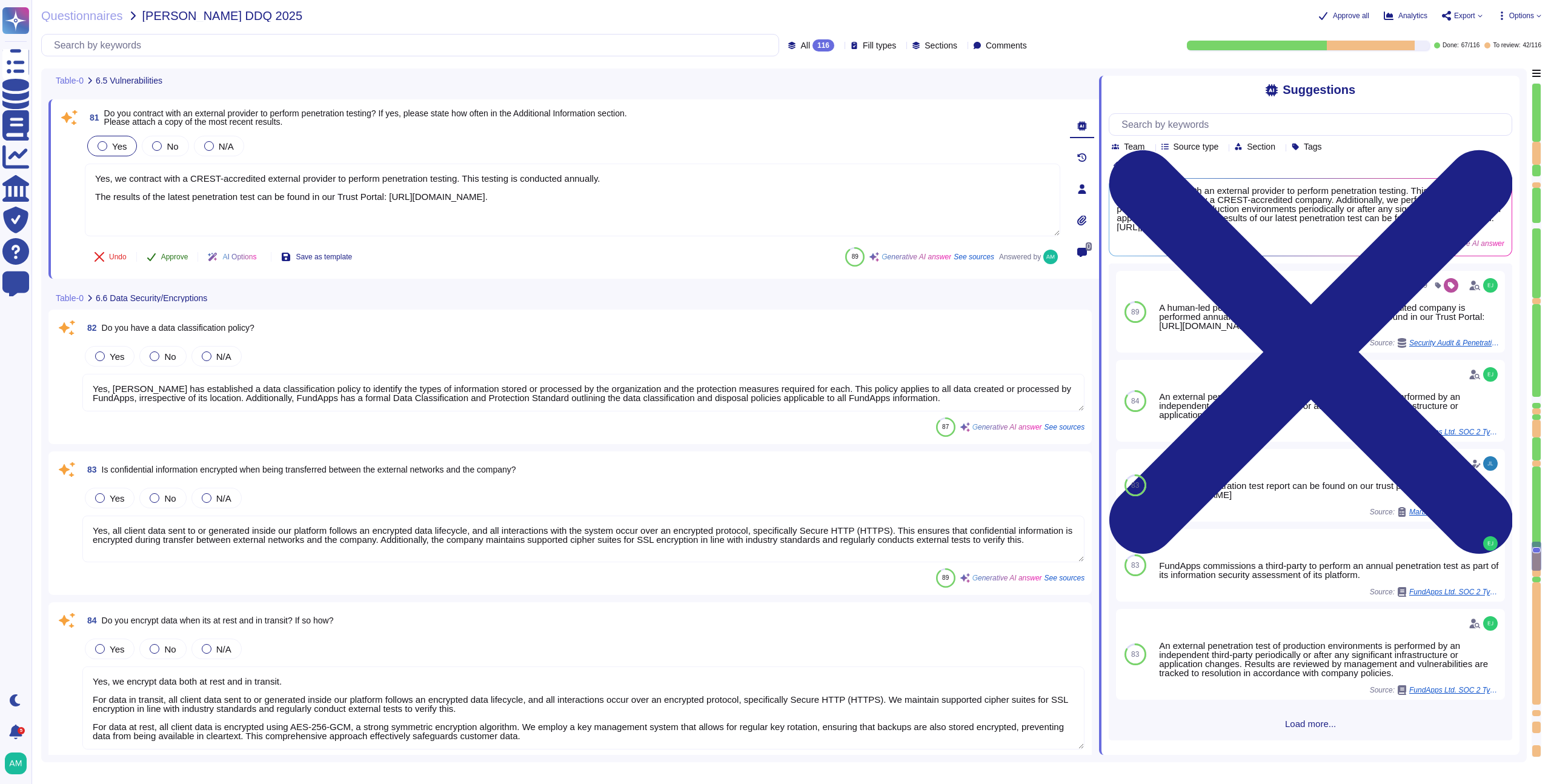
type textarea "Yes, we contract with a CREST-accredited external provider to perform penetrati…"
click at [179, 256] on div "81 Do you contract with an external provider to perform penetration testing? If…" at bounding box center [560, 189] width 1003 height 165
